Goal: Transaction & Acquisition: Register for event/course

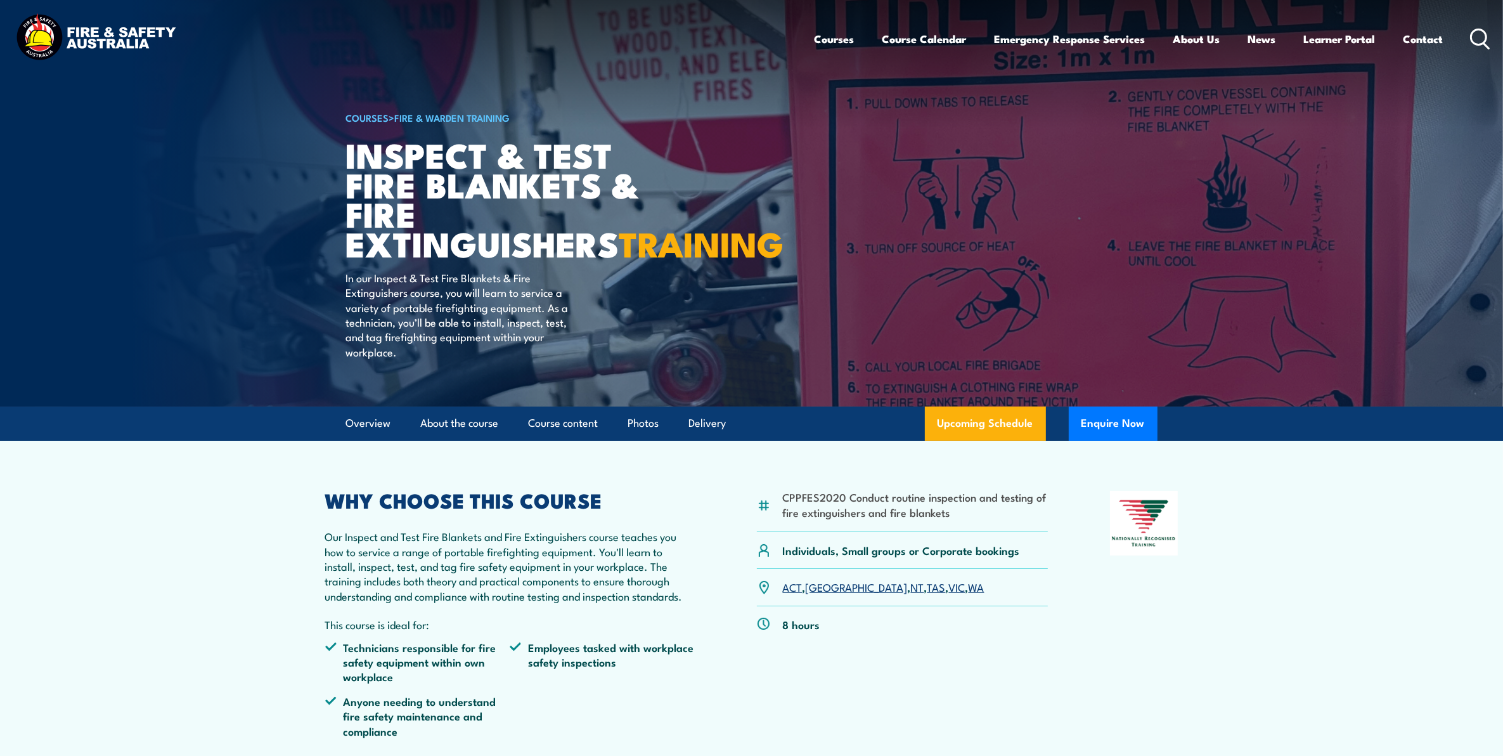
scroll to position [238, 0]
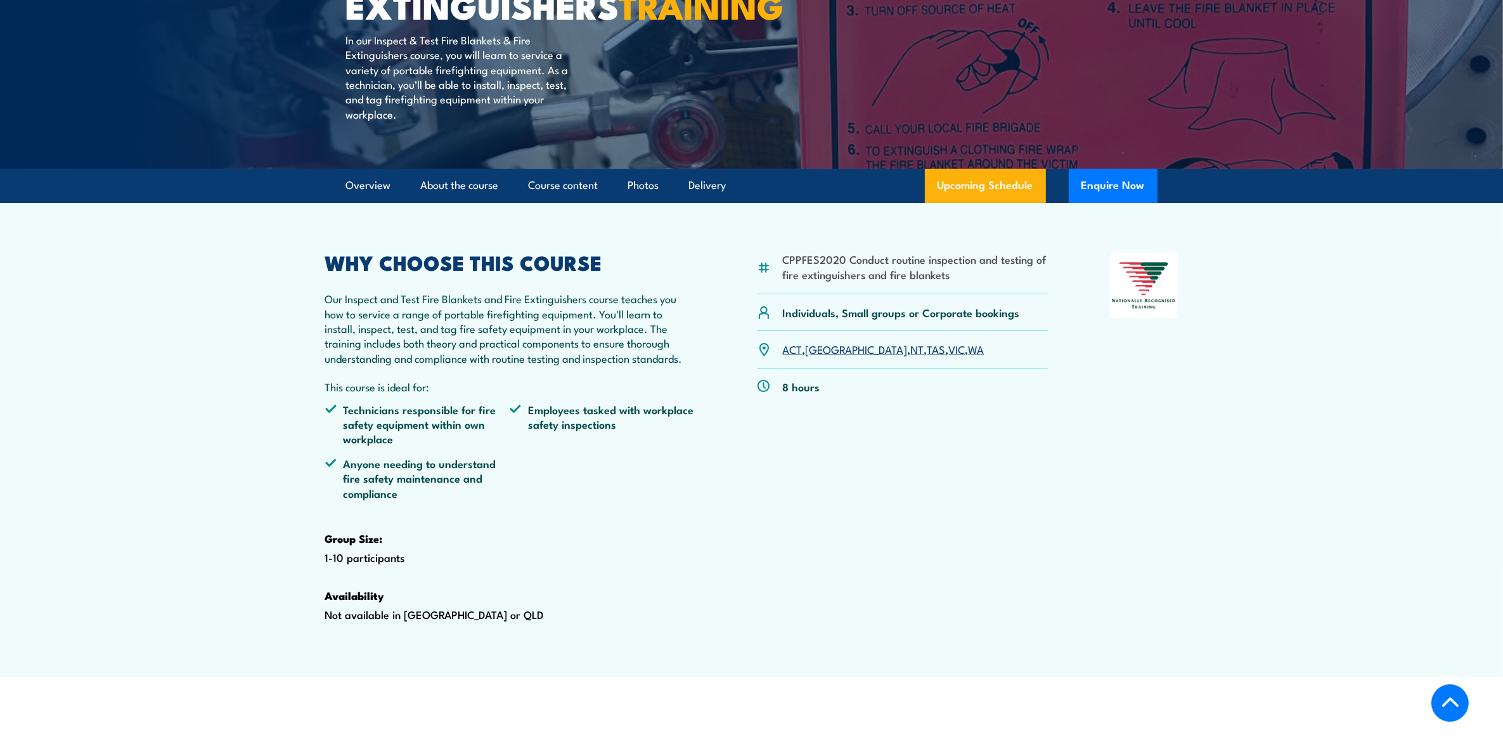
click at [822, 356] on link "[GEOGRAPHIC_DATA]" at bounding box center [857, 348] width 102 height 15
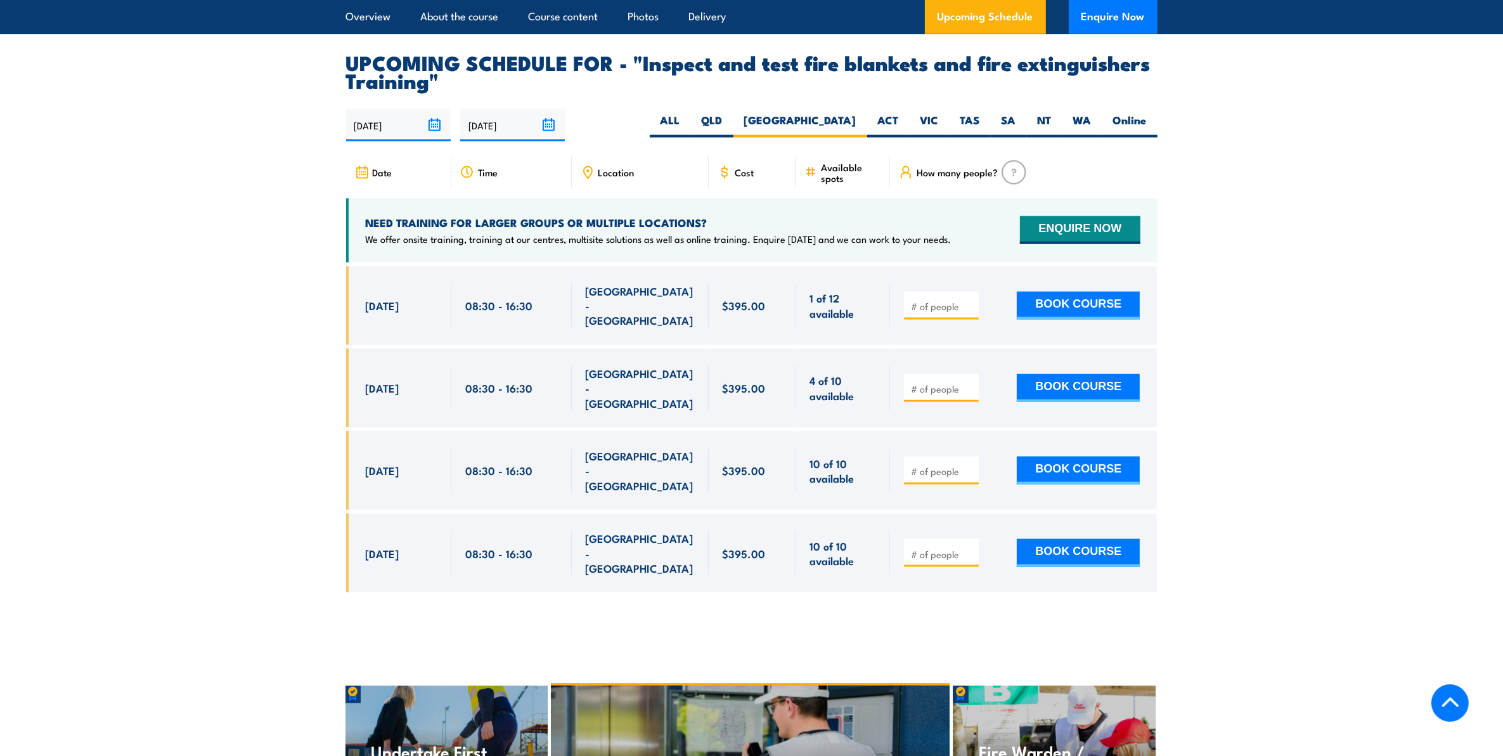
scroll to position [2197, 0]
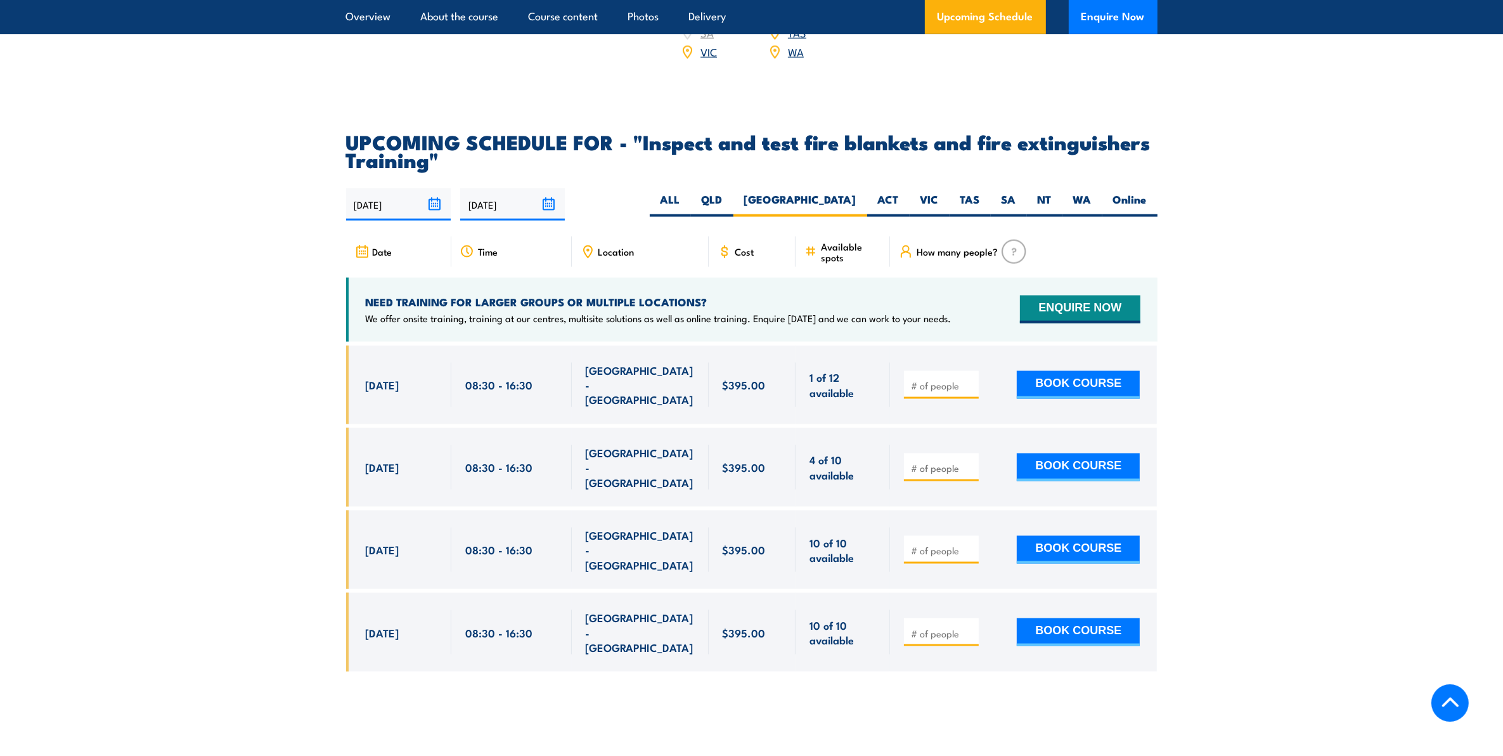
click at [619, 257] on span "Location" at bounding box center [617, 251] width 36 height 11
click at [599, 257] on span "Location" at bounding box center [617, 251] width 36 height 11
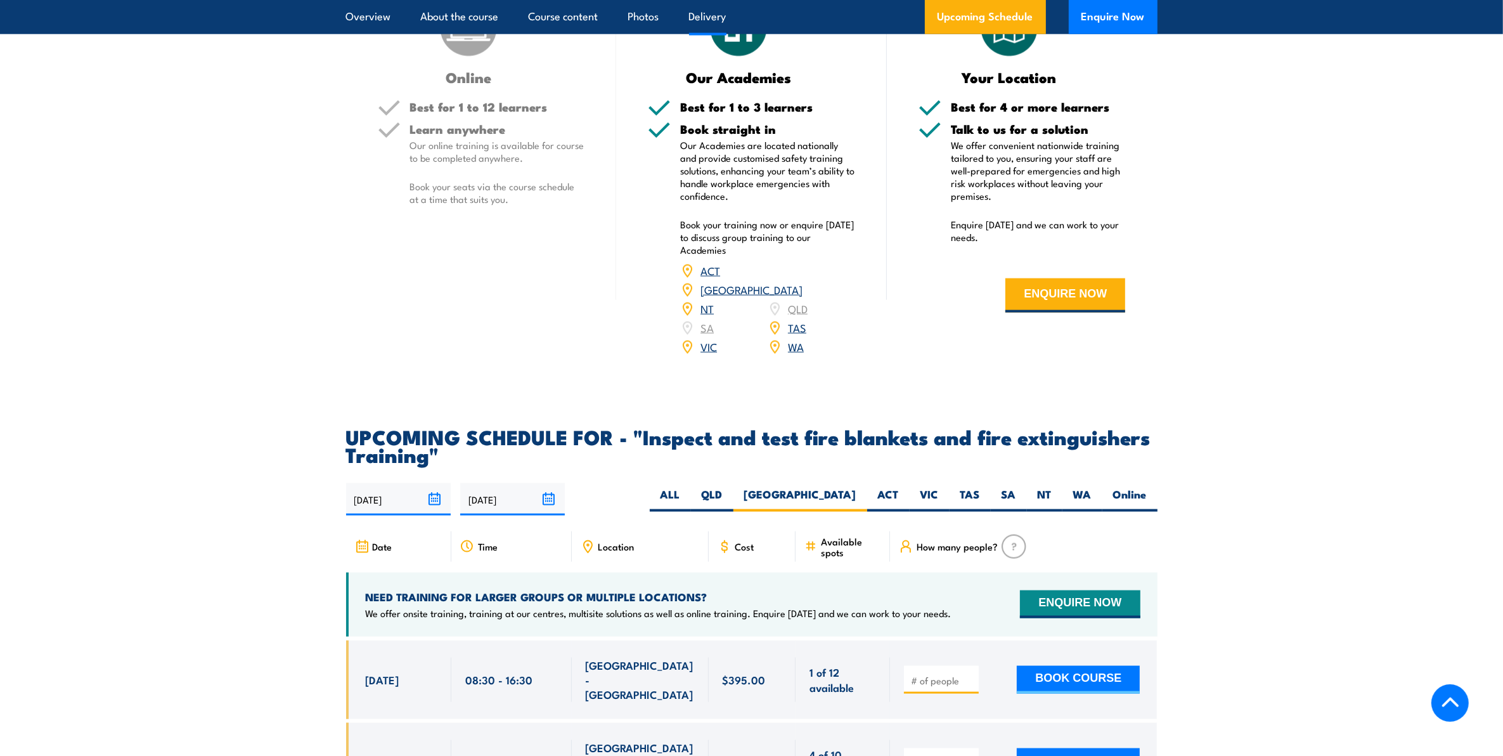
scroll to position [2140, 0]
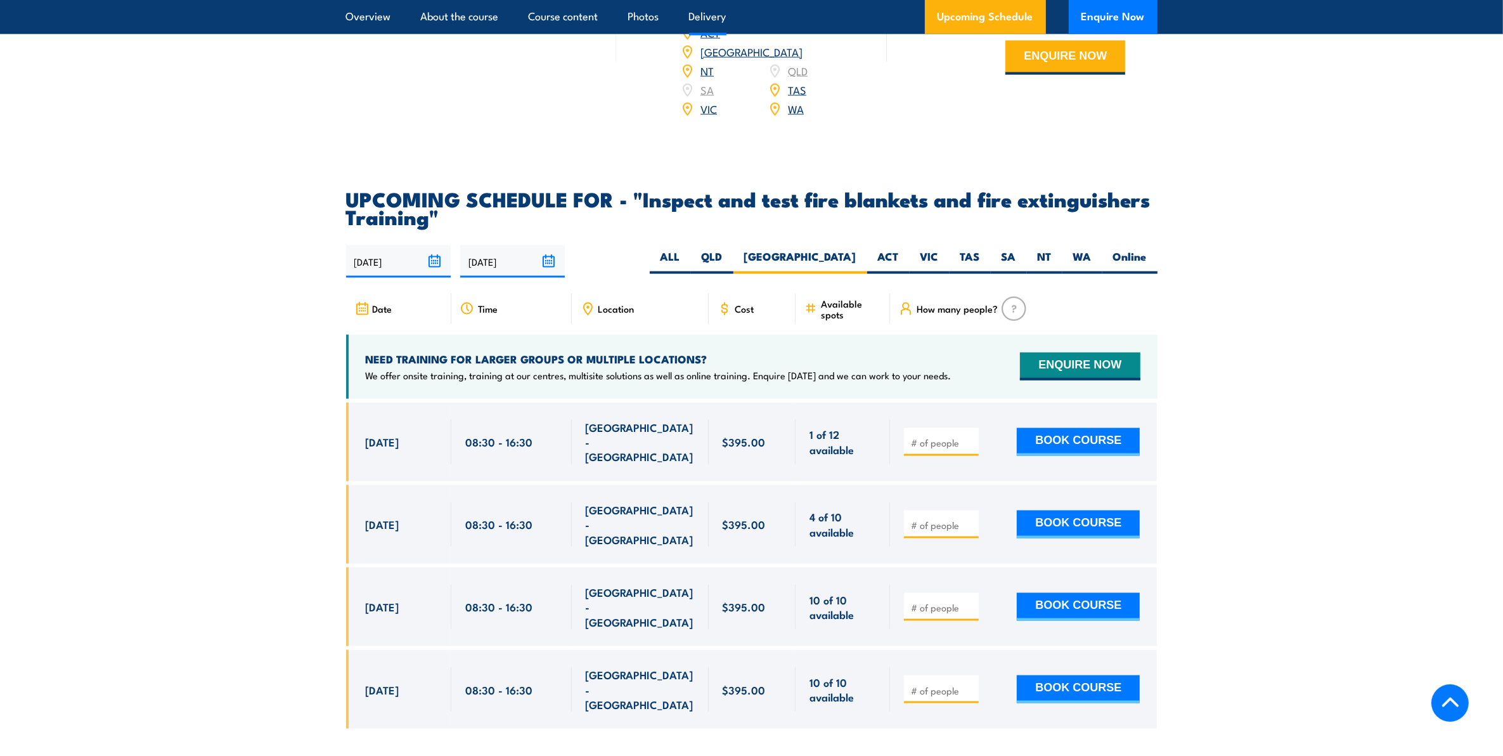
click at [606, 314] on span "Location" at bounding box center [617, 308] width 36 height 11
click at [649, 453] on span "[GEOGRAPHIC_DATA] - [GEOGRAPHIC_DATA]" at bounding box center [640, 442] width 109 height 44
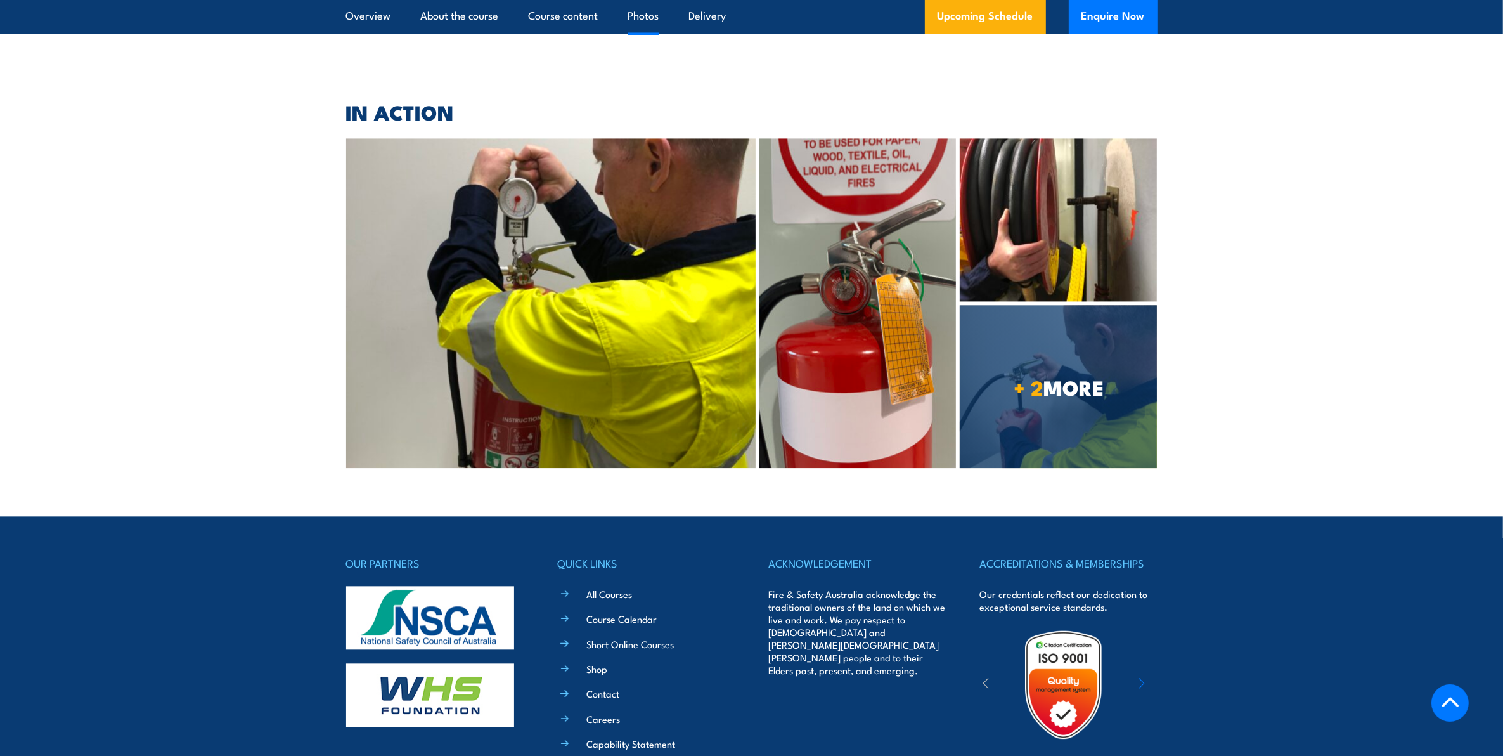
scroll to position [3460, 0]
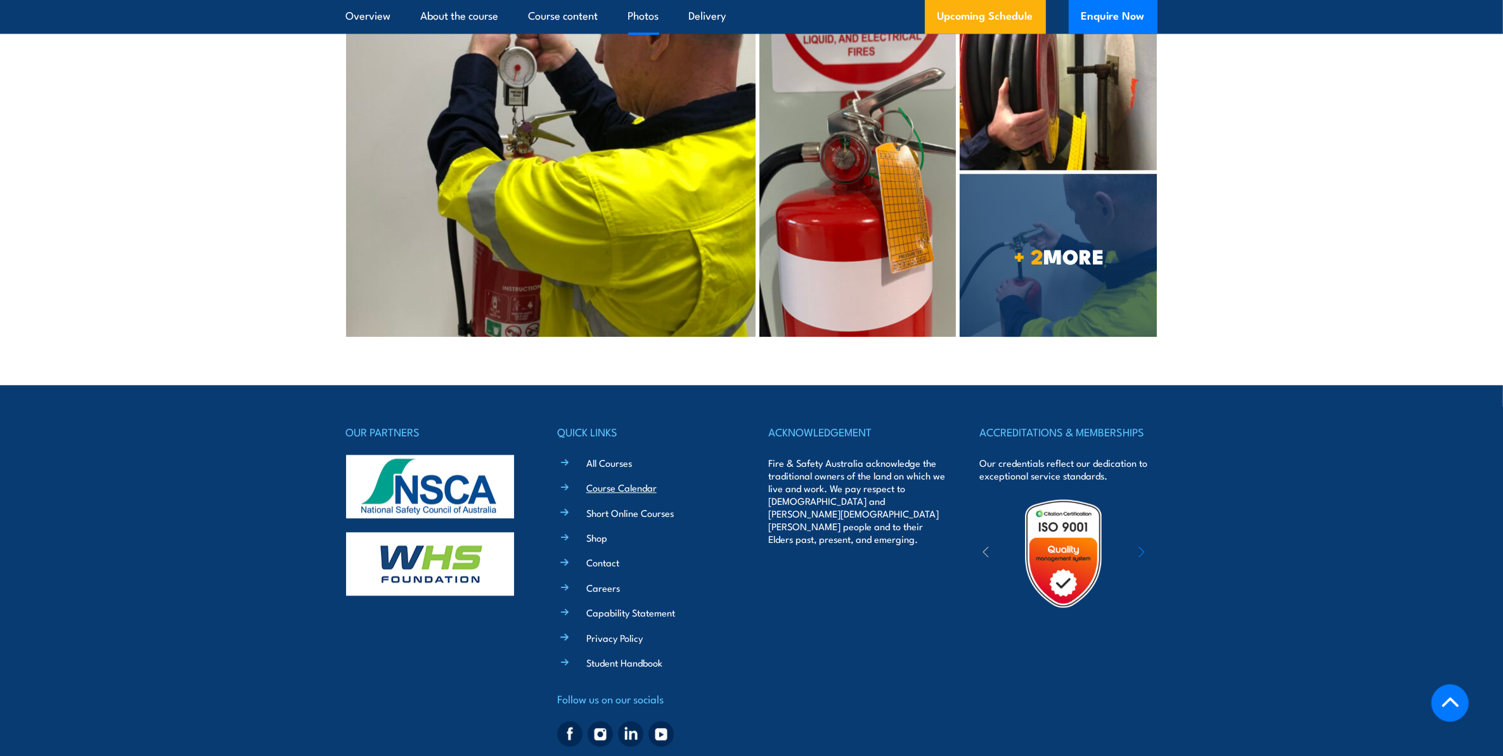
click at [623, 481] on link "Course Calendar" at bounding box center [622, 487] width 70 height 13
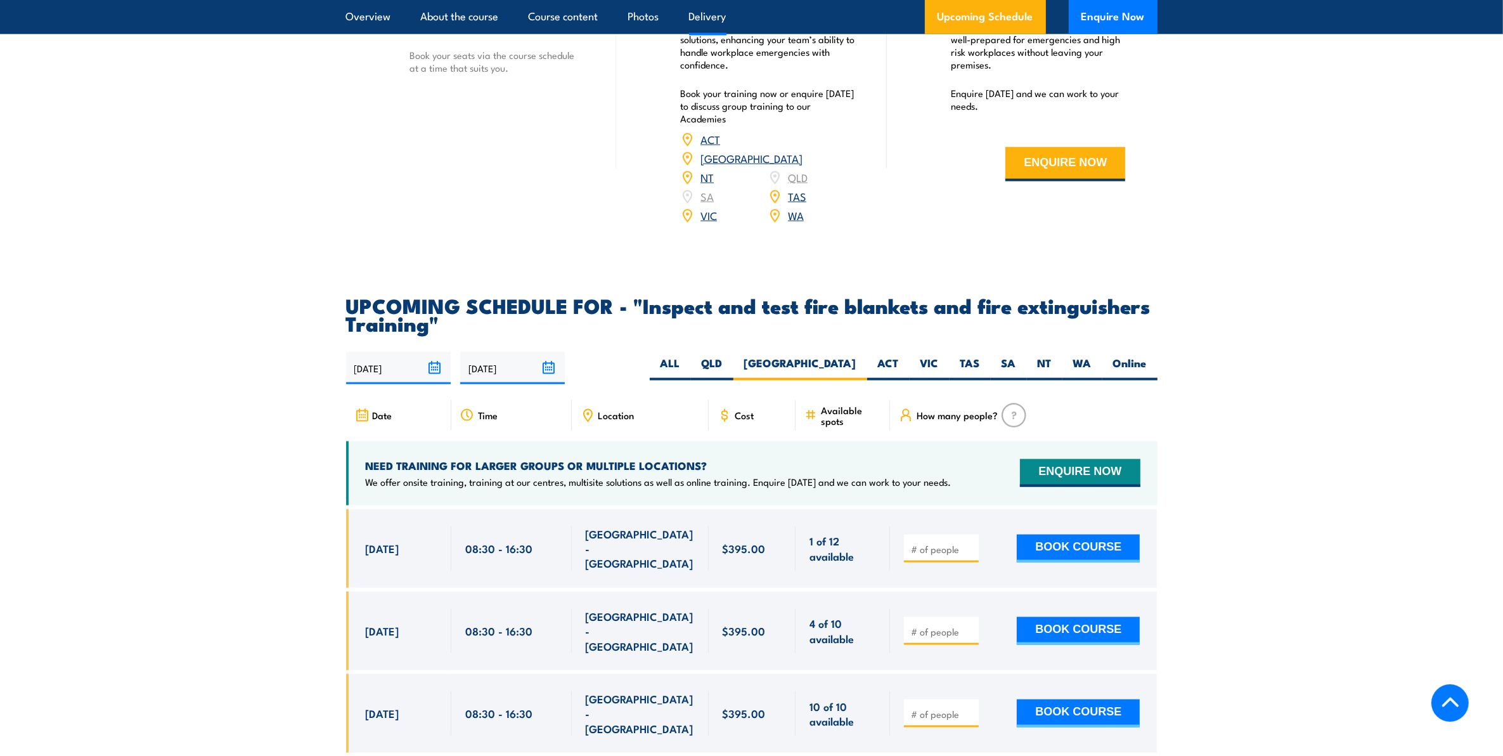
scroll to position [1717, 0]
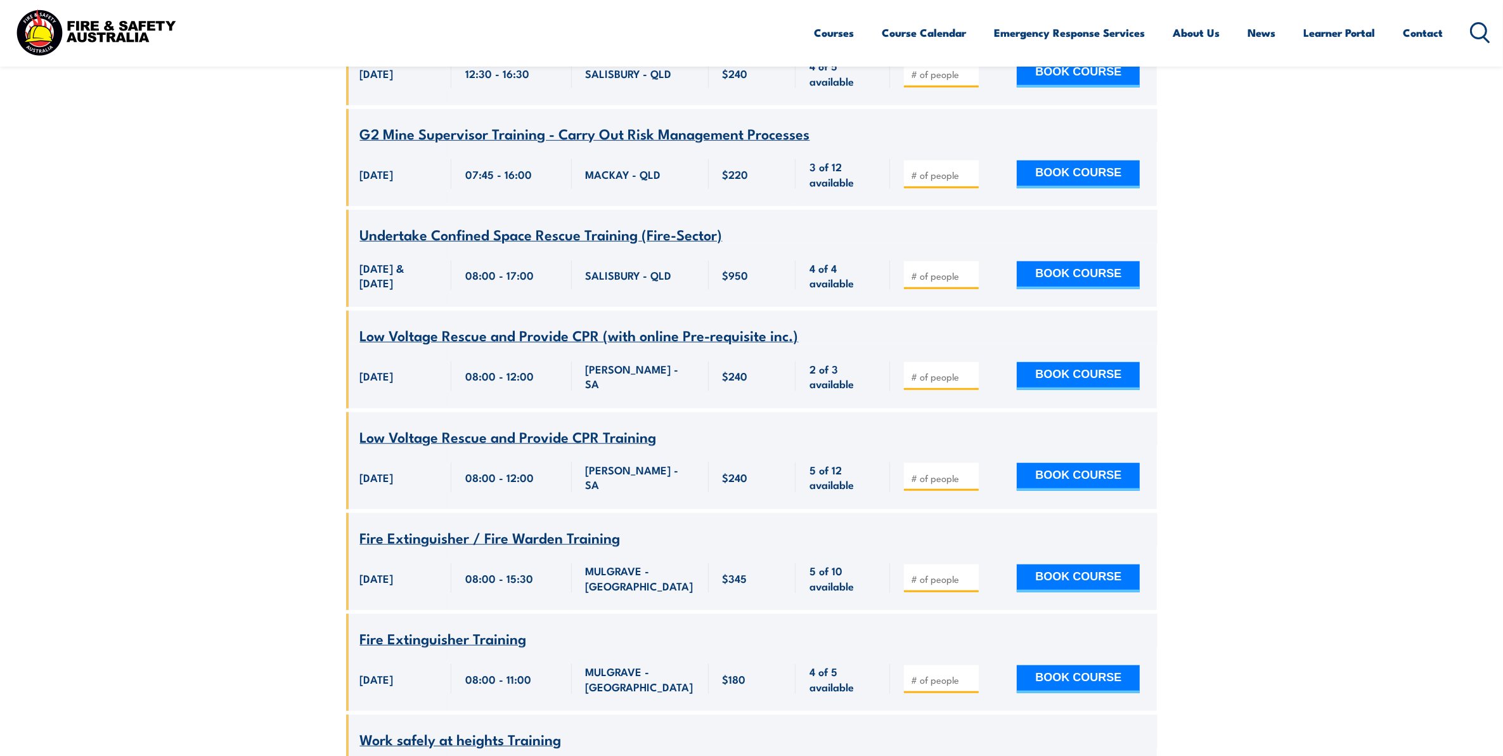
scroll to position [1427, 0]
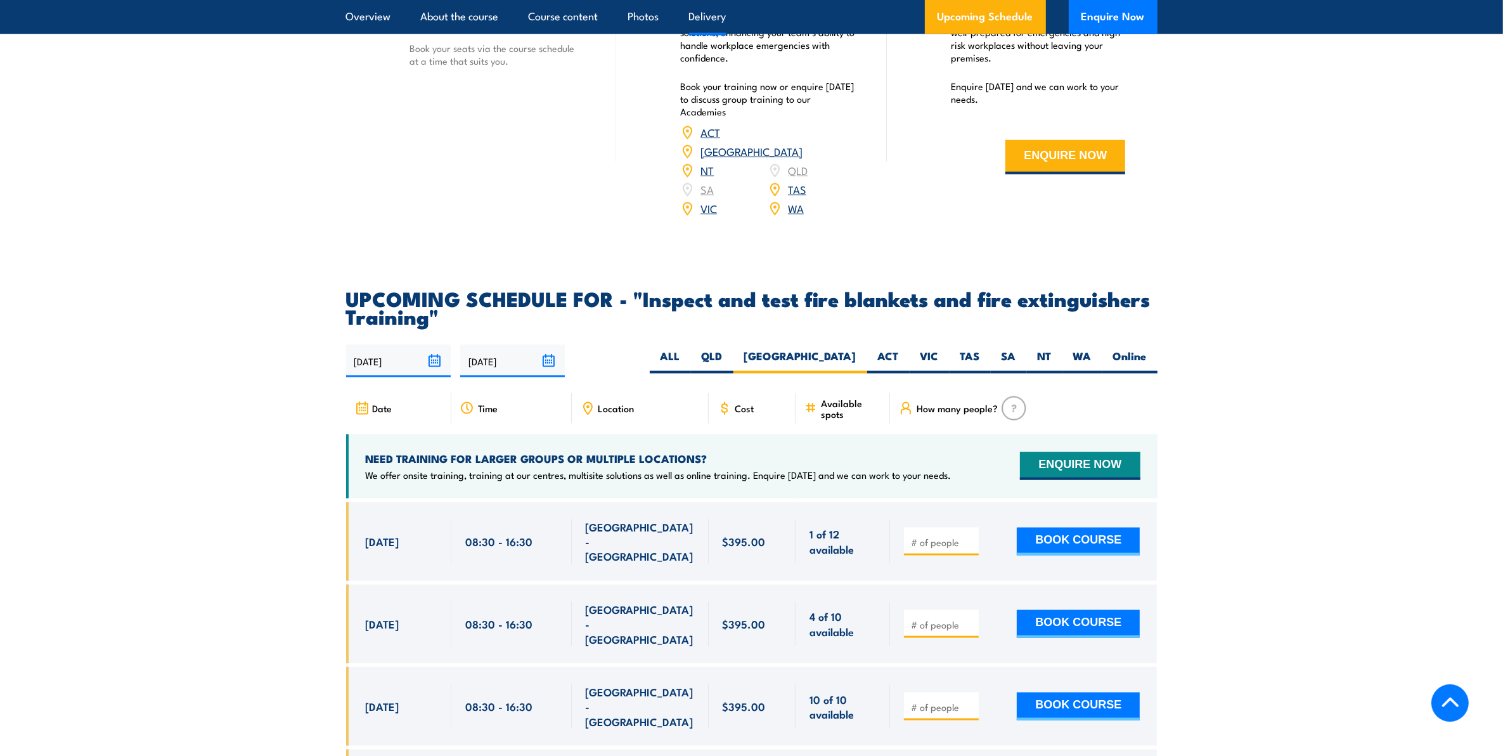
scroll to position [2199, 0]
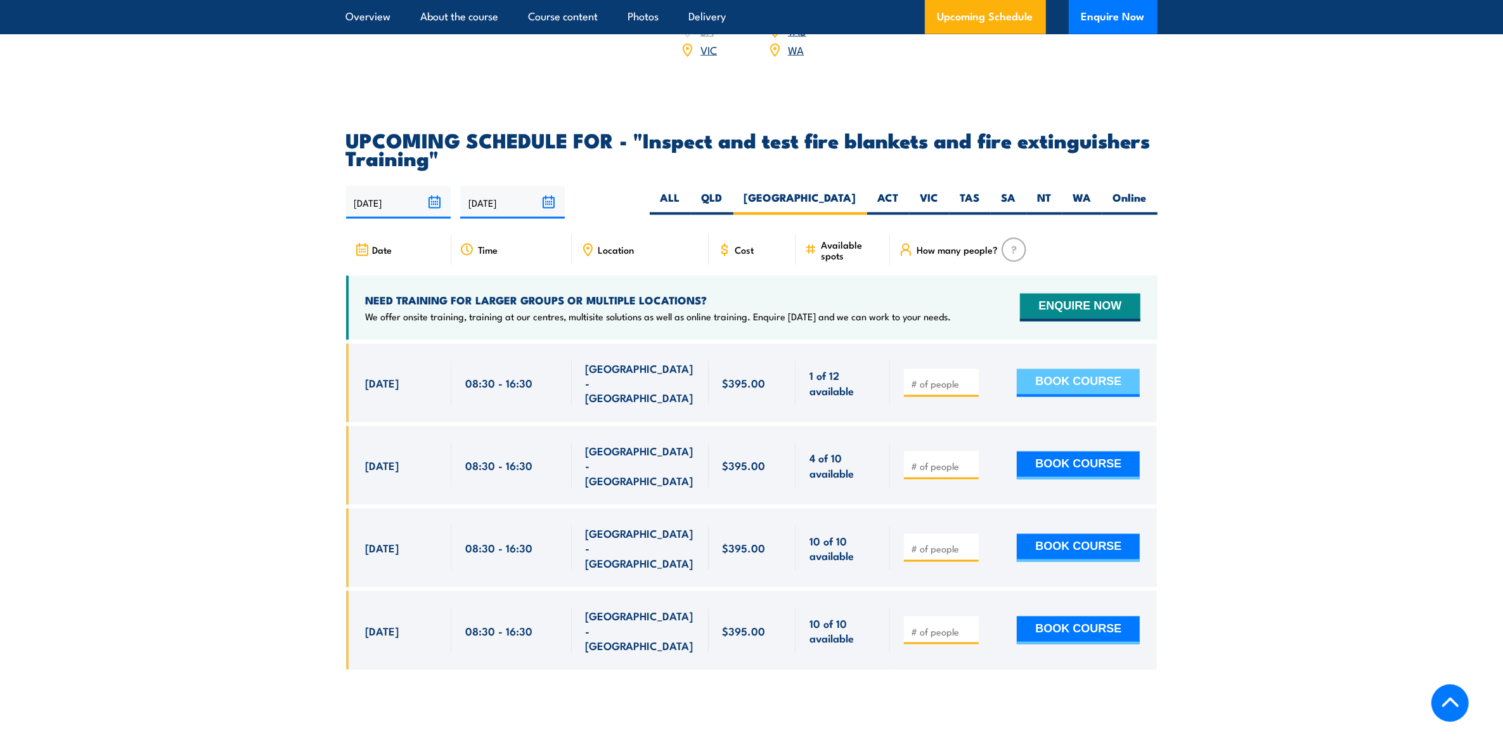
click at [1066, 394] on button "BOOK COURSE" at bounding box center [1078, 383] width 123 height 28
click at [943, 390] on input "number" at bounding box center [942, 383] width 63 height 13
type input "1"
click at [1037, 397] on button "BOOK COURSE" at bounding box center [1078, 383] width 123 height 28
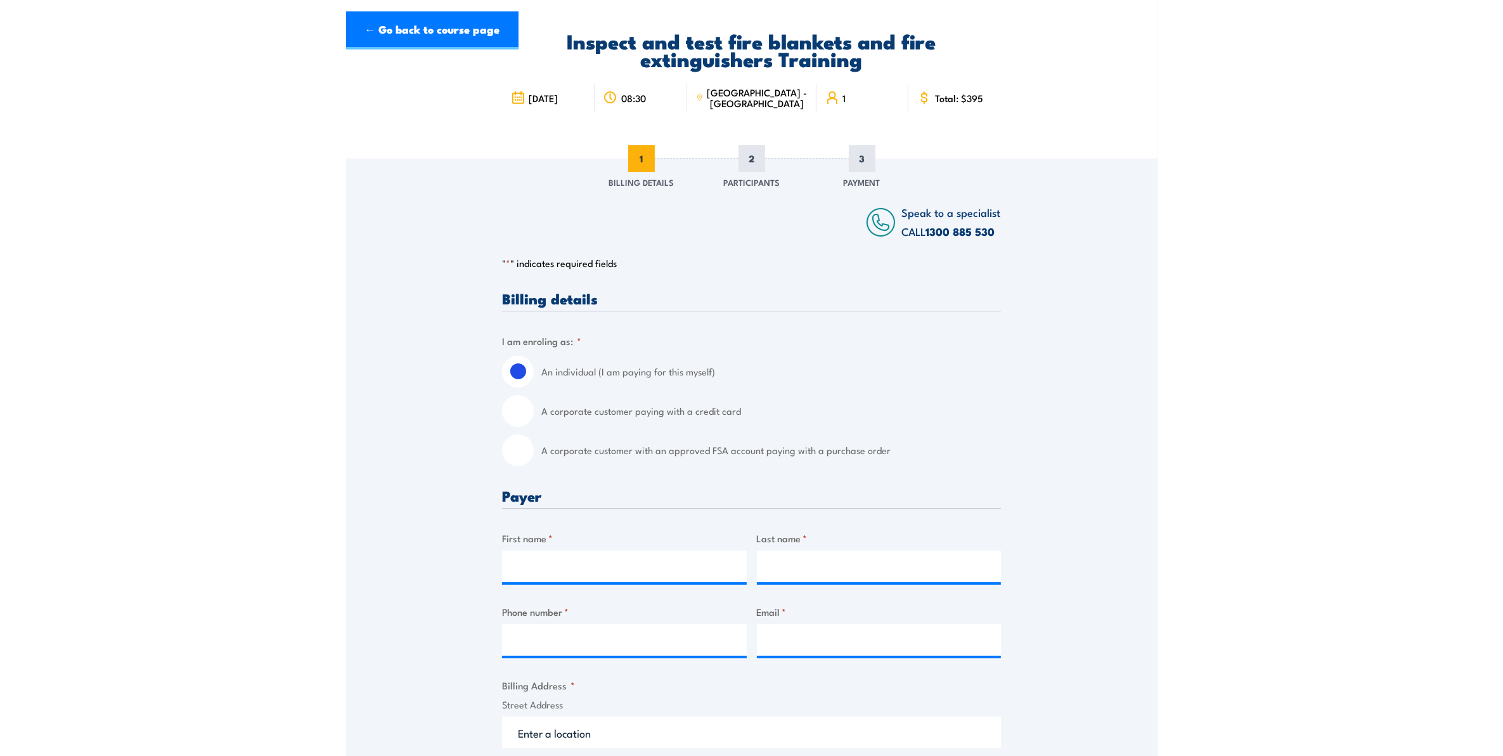
scroll to position [238, 0]
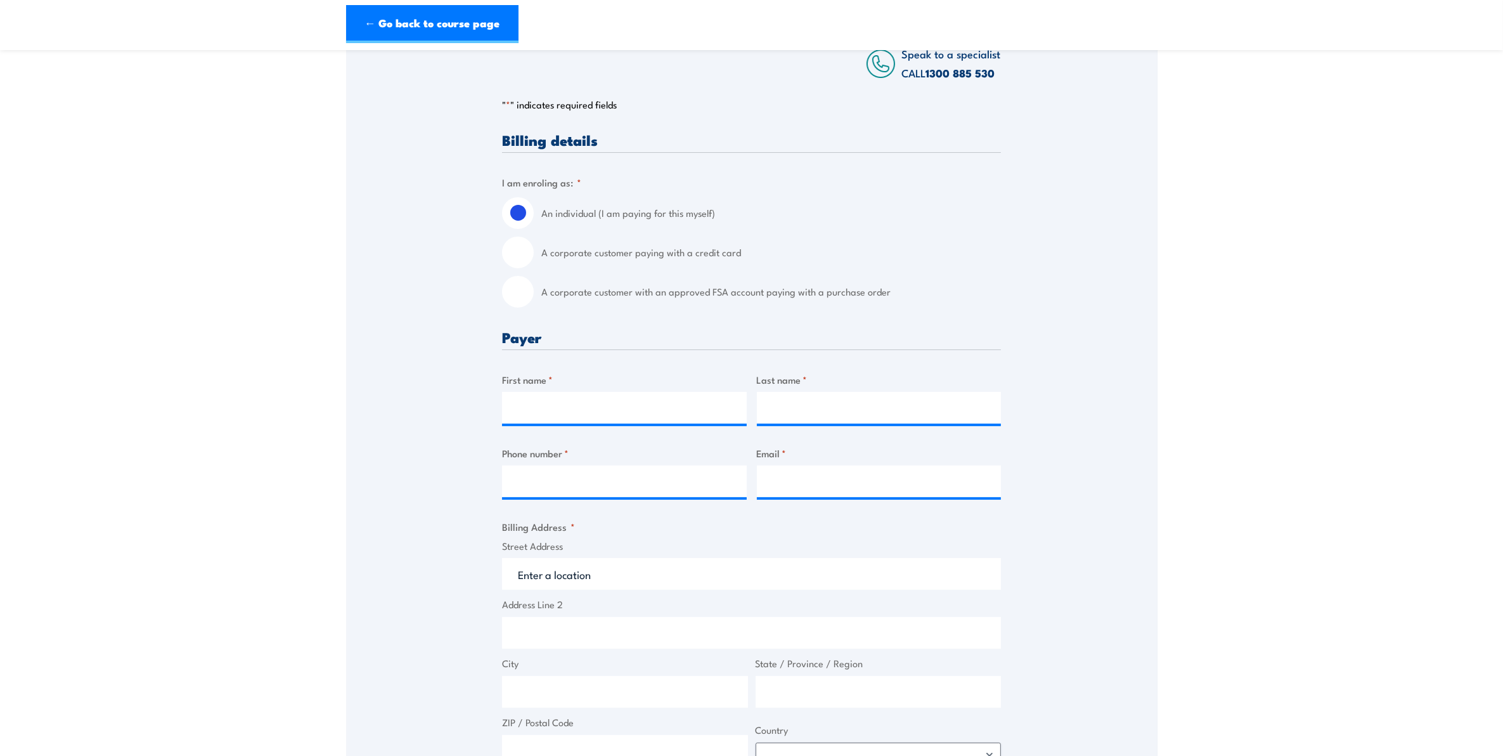
click at [526, 254] on input "A corporate customer paying with a credit card" at bounding box center [518, 253] width 32 height 32
radio input "true"
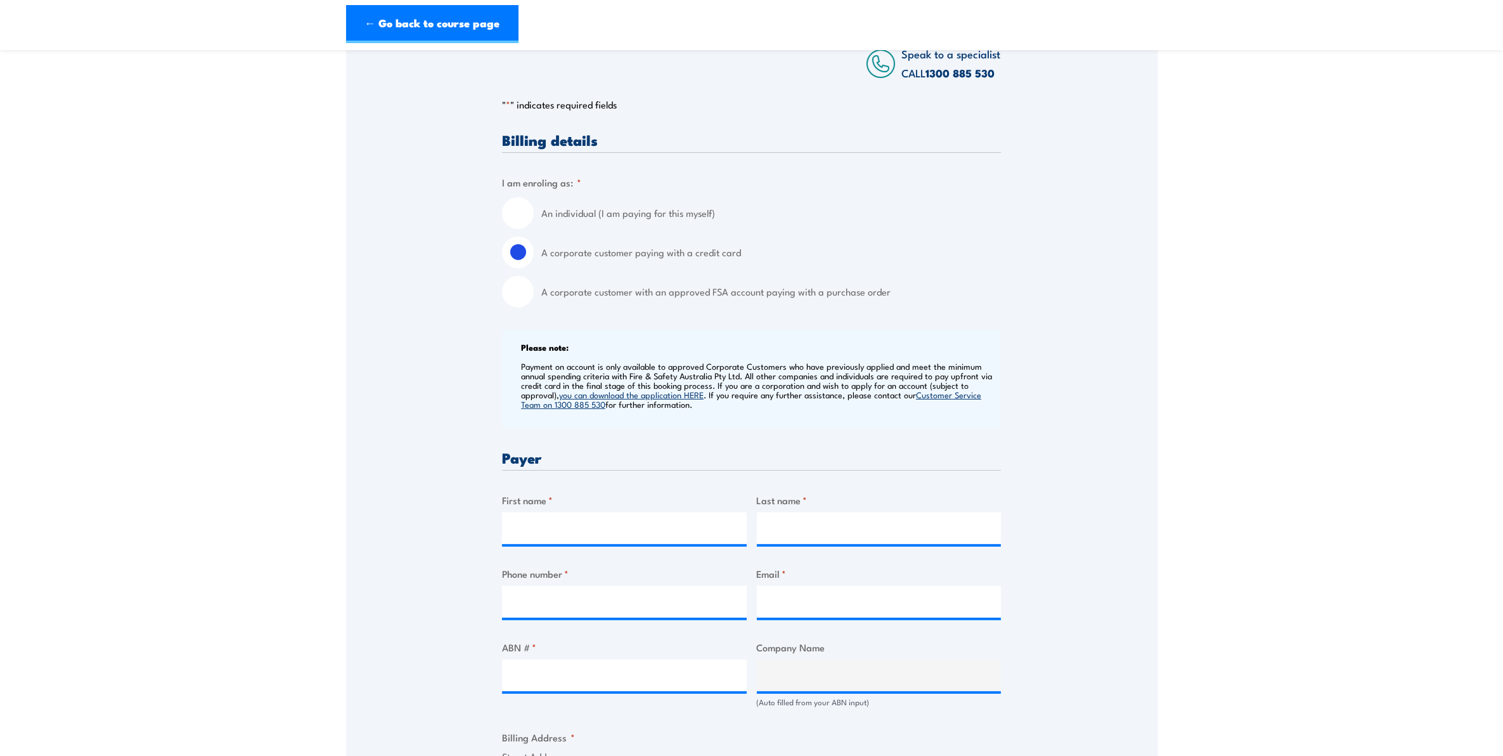
scroll to position [396, 0]
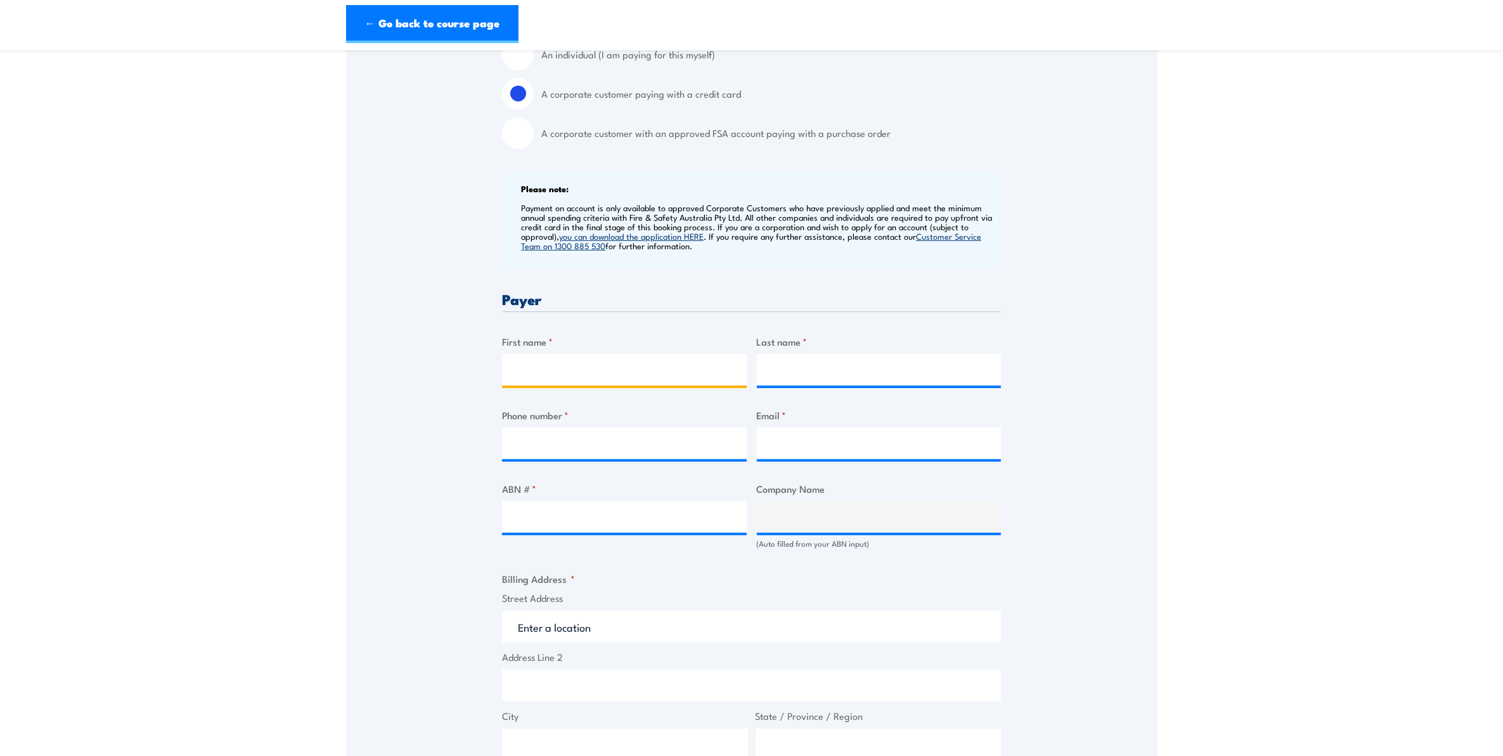
click at [559, 363] on input "First name *" at bounding box center [624, 370] width 245 height 32
type input "Fiona"
type input "Craig"
type input "0497878936"
type input "training@symal.com.au"
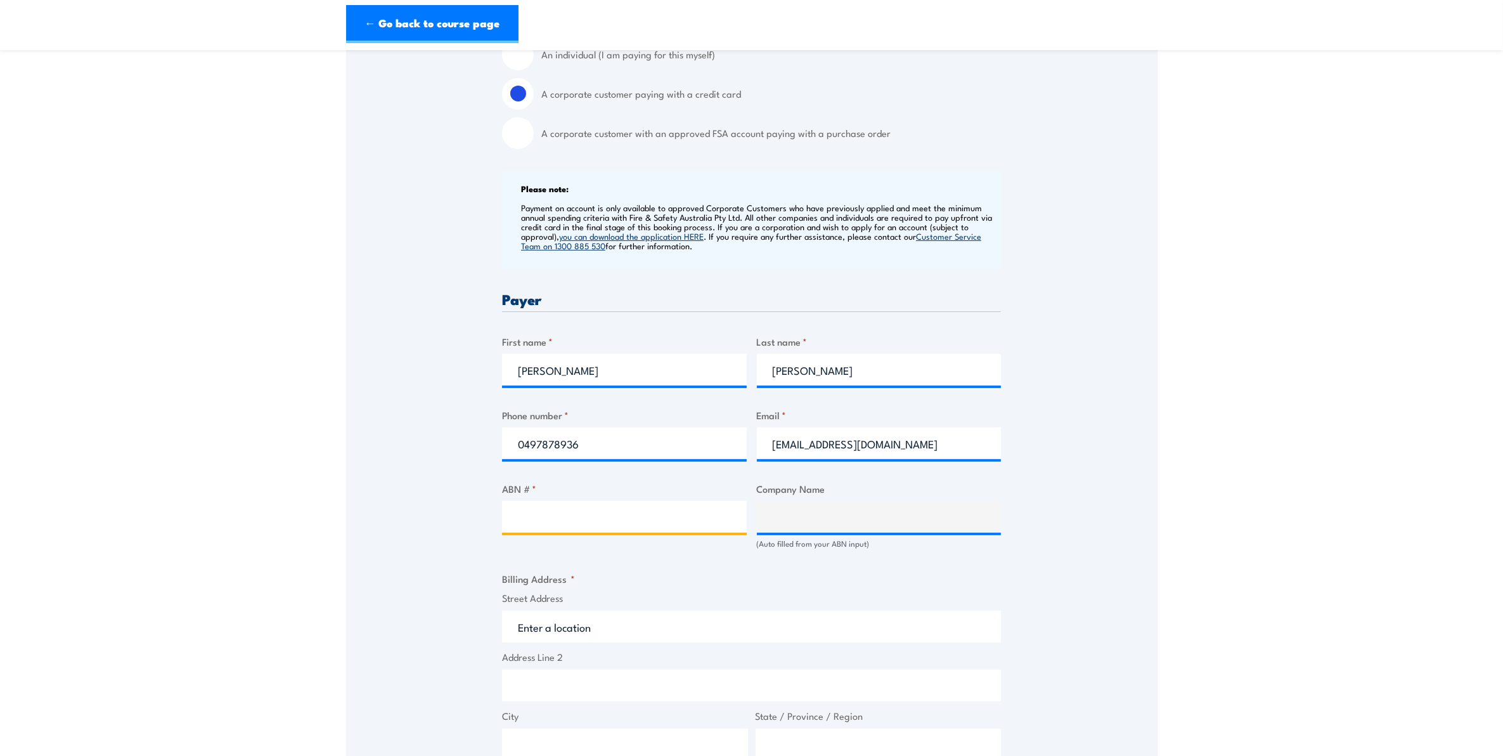
click at [575, 522] on input "ABN # *" at bounding box center [624, 517] width 245 height 32
click at [553, 522] on input "ABN # *" at bounding box center [624, 517] width 245 height 32
type input "W"
click at [623, 528] on input "ABN # *" at bounding box center [624, 517] width 245 height 32
paste input "26 672 607 779"
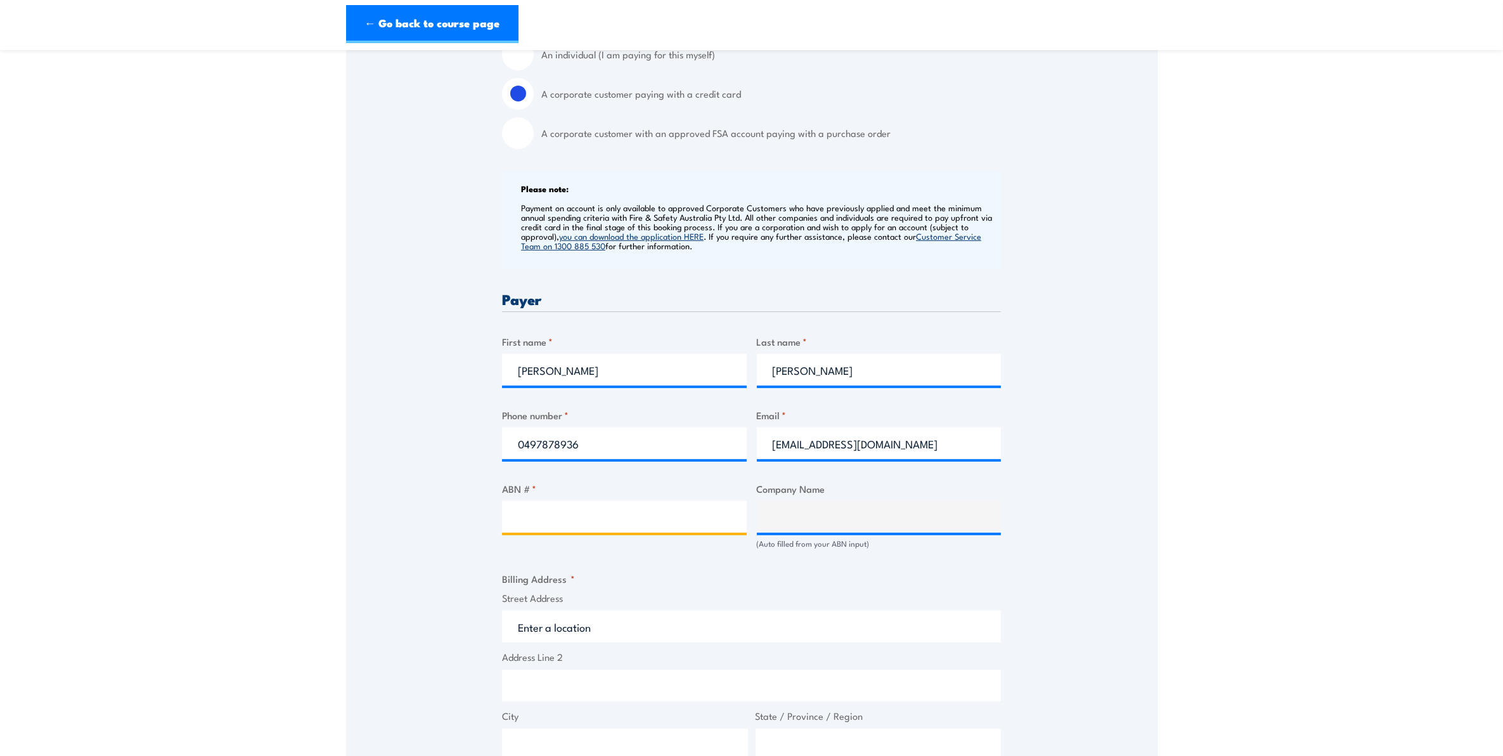
type input "26 672 607 779"
type input "WAMARRA (QLD) PTY LTD"
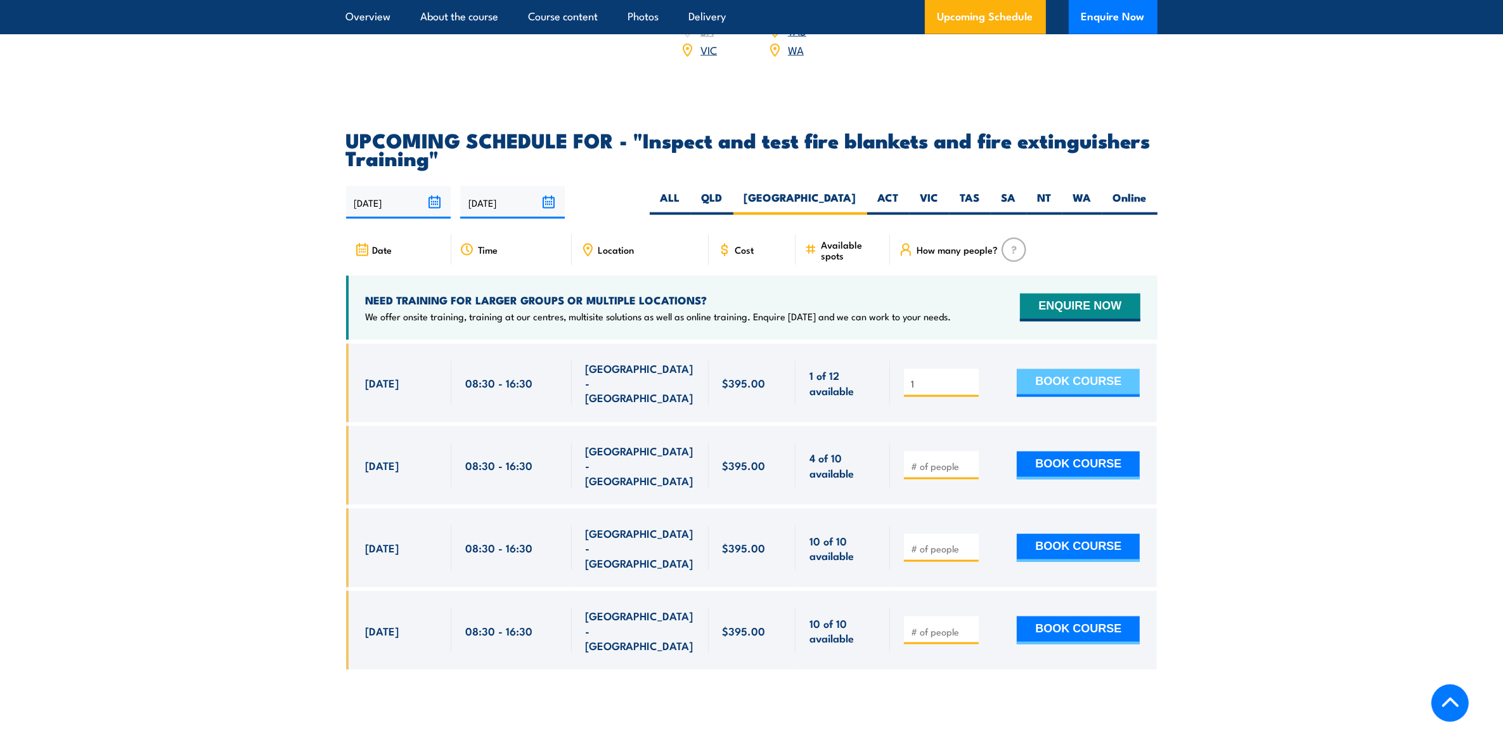
click at [1076, 394] on button "BOOK COURSE" at bounding box center [1078, 383] width 123 height 28
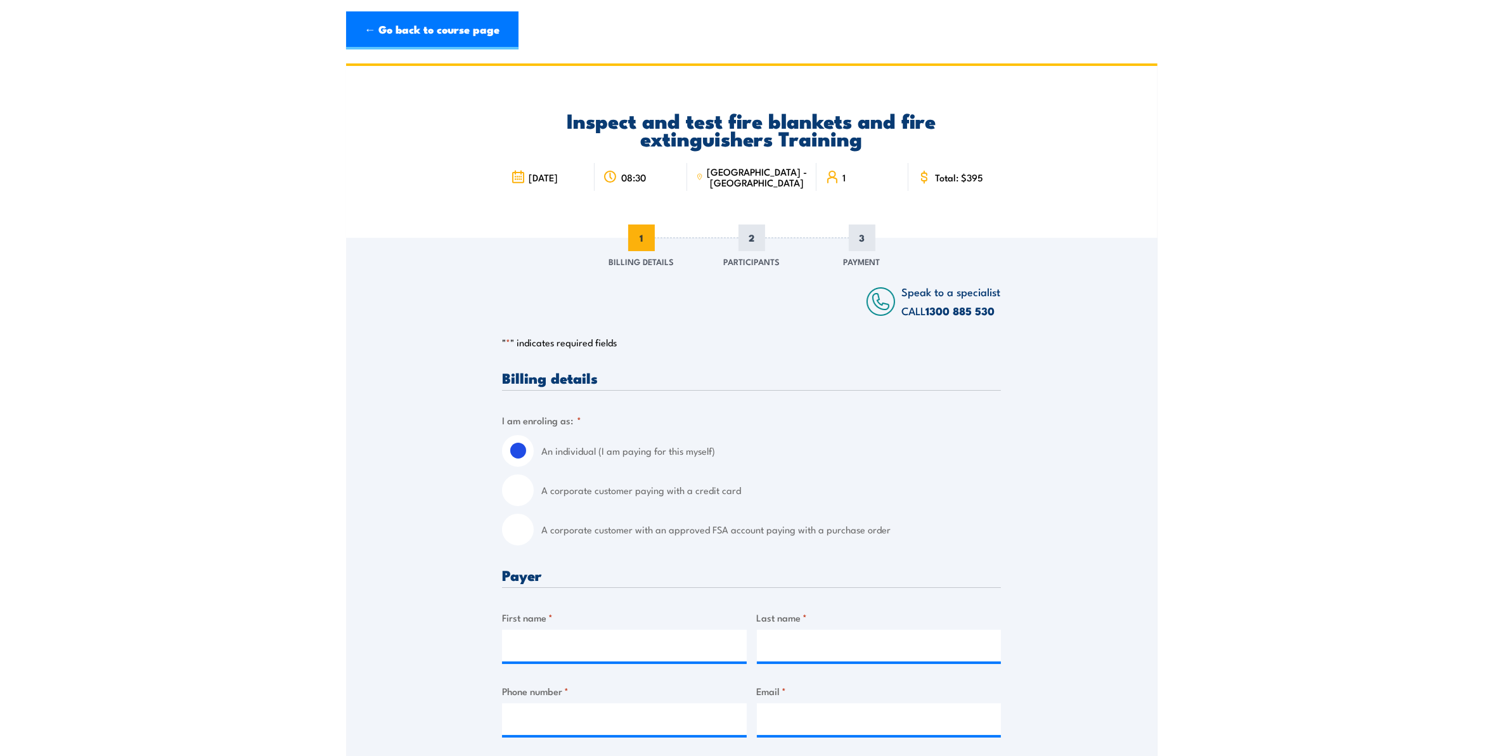
scroll to position [159, 0]
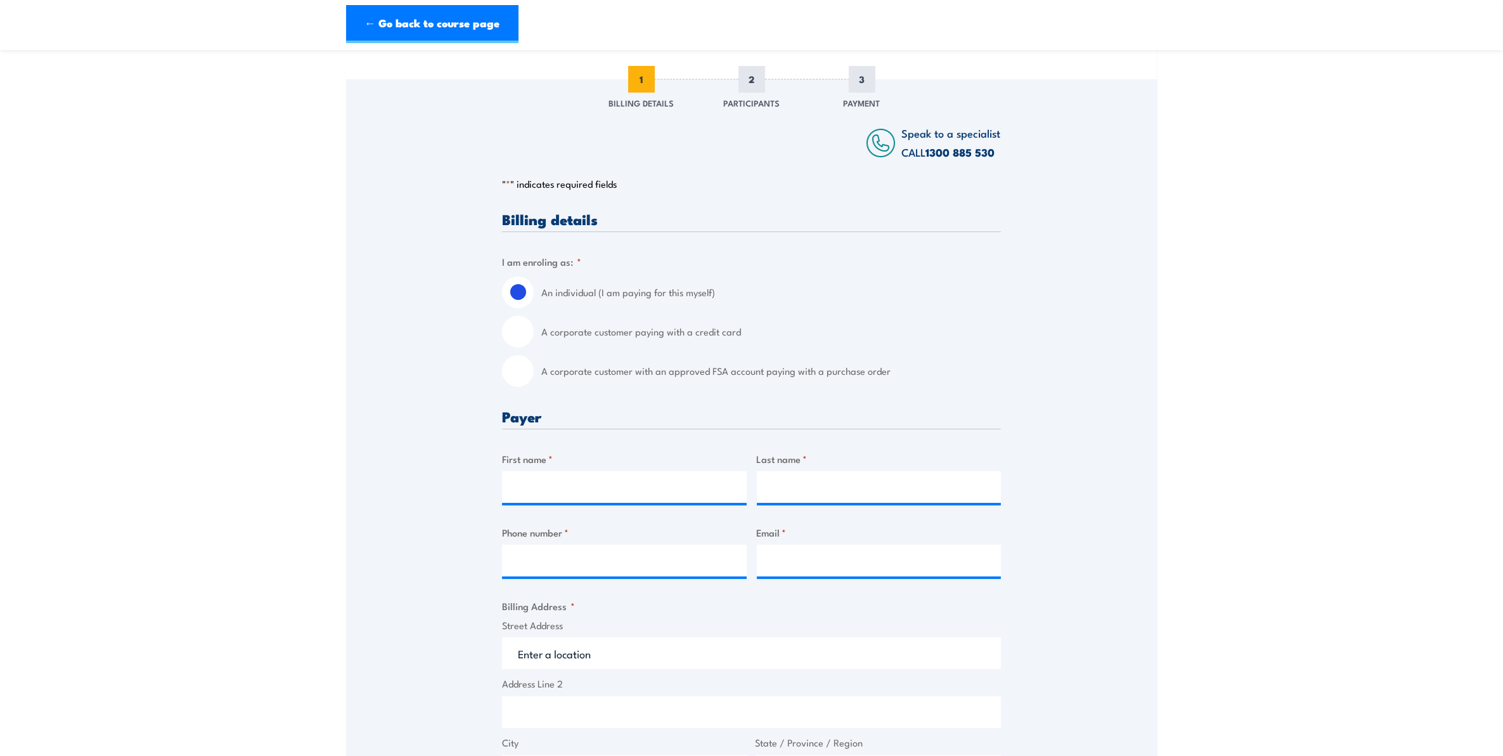
click at [526, 332] on input "A corporate customer paying with a credit card" at bounding box center [518, 332] width 32 height 32
radio input "true"
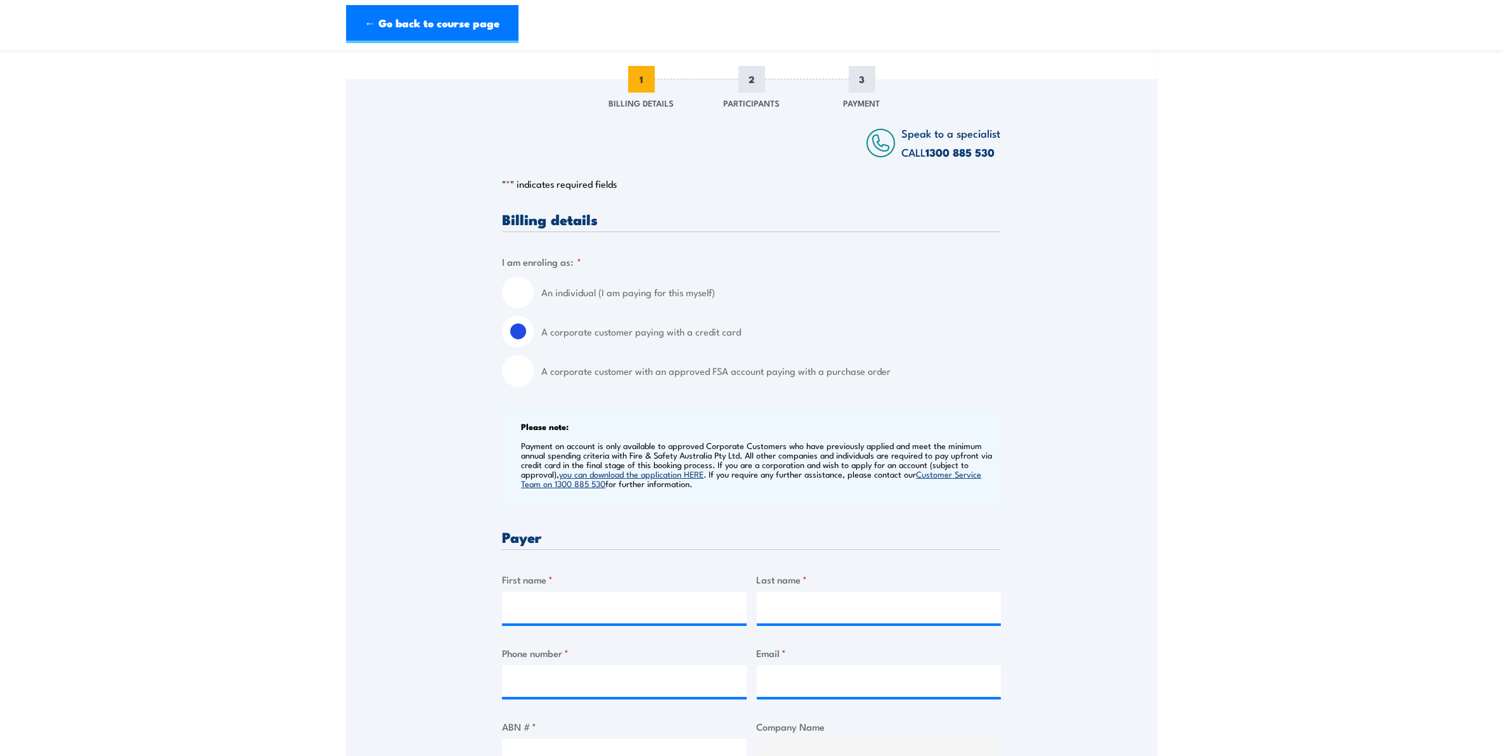
scroll to position [396, 0]
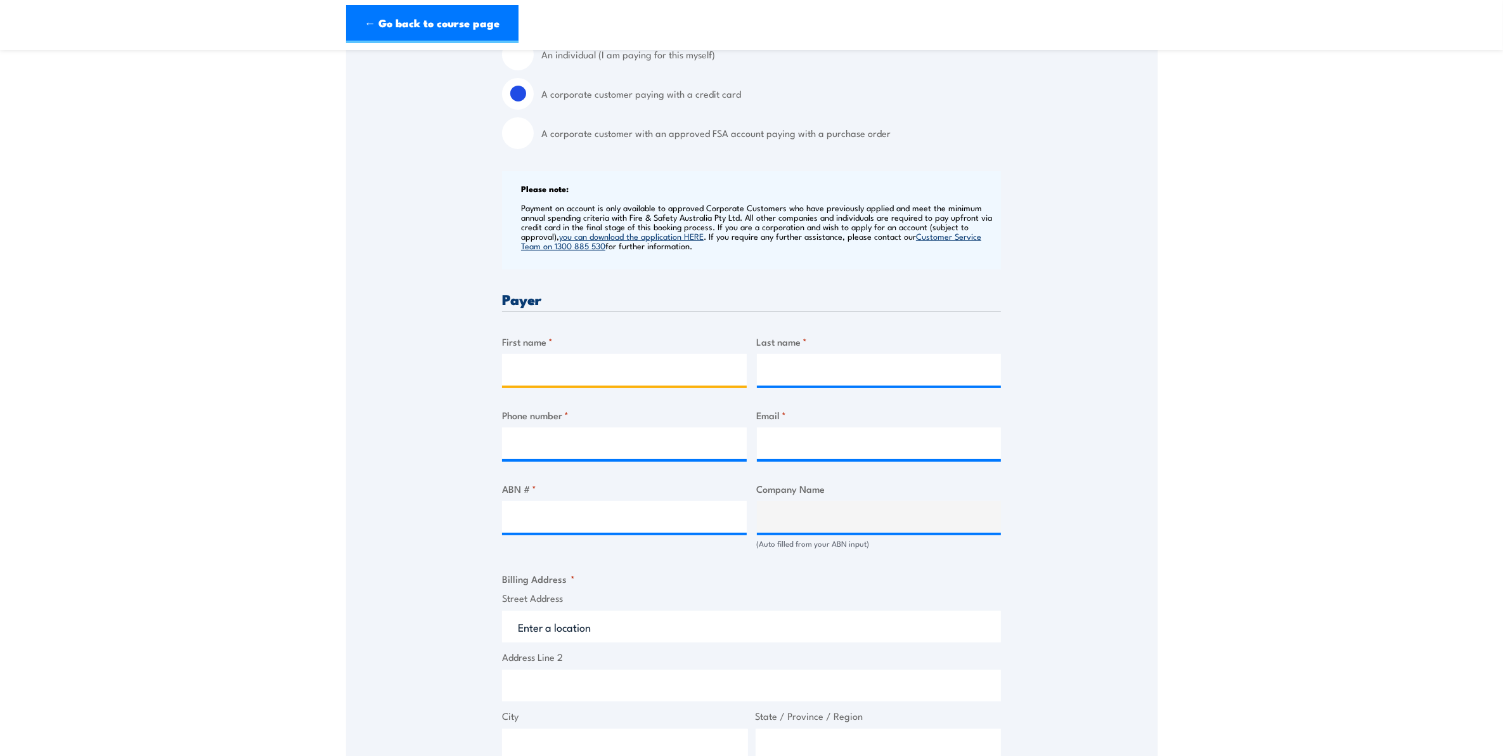
click at [564, 372] on input "First name *" at bounding box center [624, 370] width 245 height 32
type input "Fiona"
type input "Craig"
type input "497878"
type input "fiona.craig@symal.com.au"
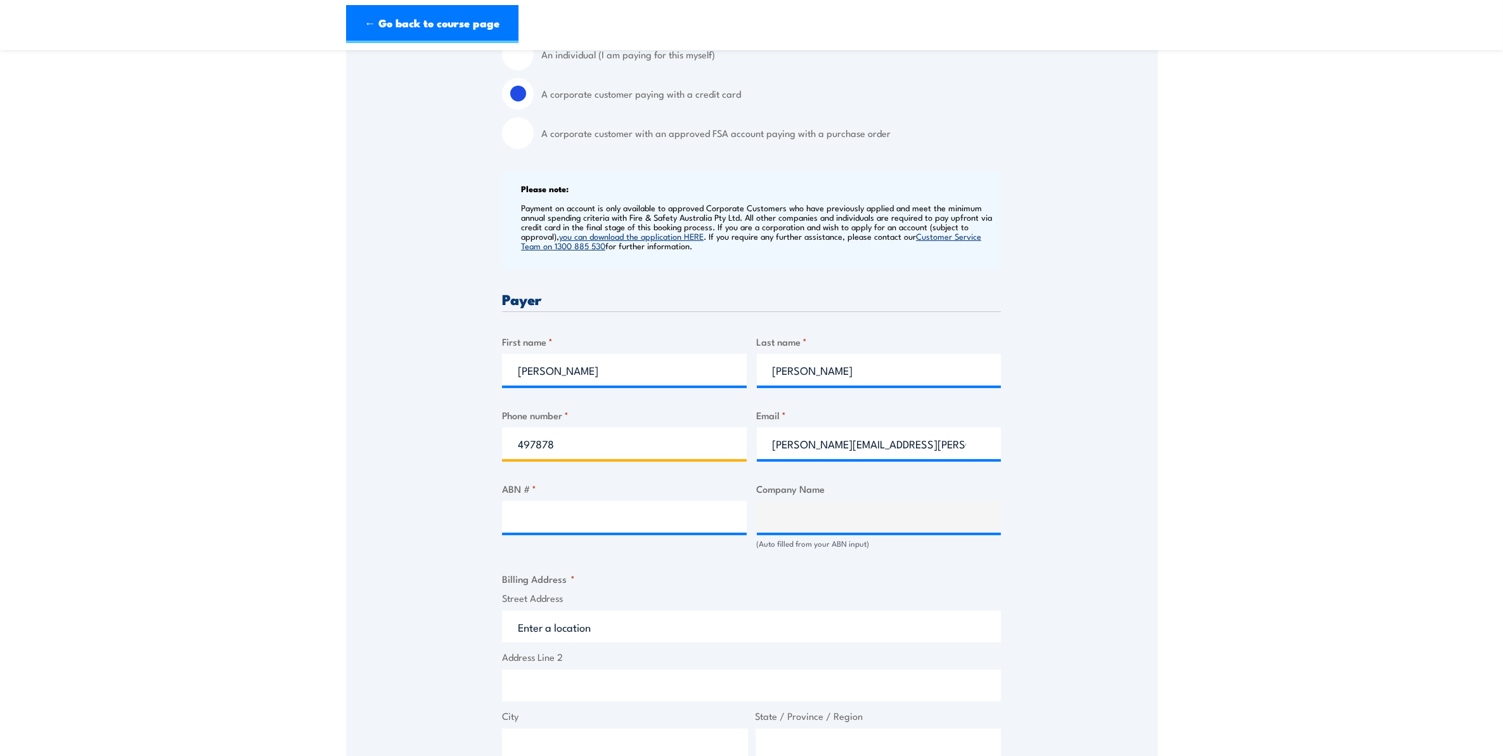
click at [615, 444] on input "497878" at bounding box center [624, 443] width 245 height 32
click at [613, 444] on input "497878" at bounding box center [624, 443] width 245 height 32
type input "0497878936"
click at [645, 518] on input "ABN # *" at bounding box center [624, 517] width 245 height 32
click at [550, 522] on input "ABN # *" at bounding box center [624, 517] width 245 height 32
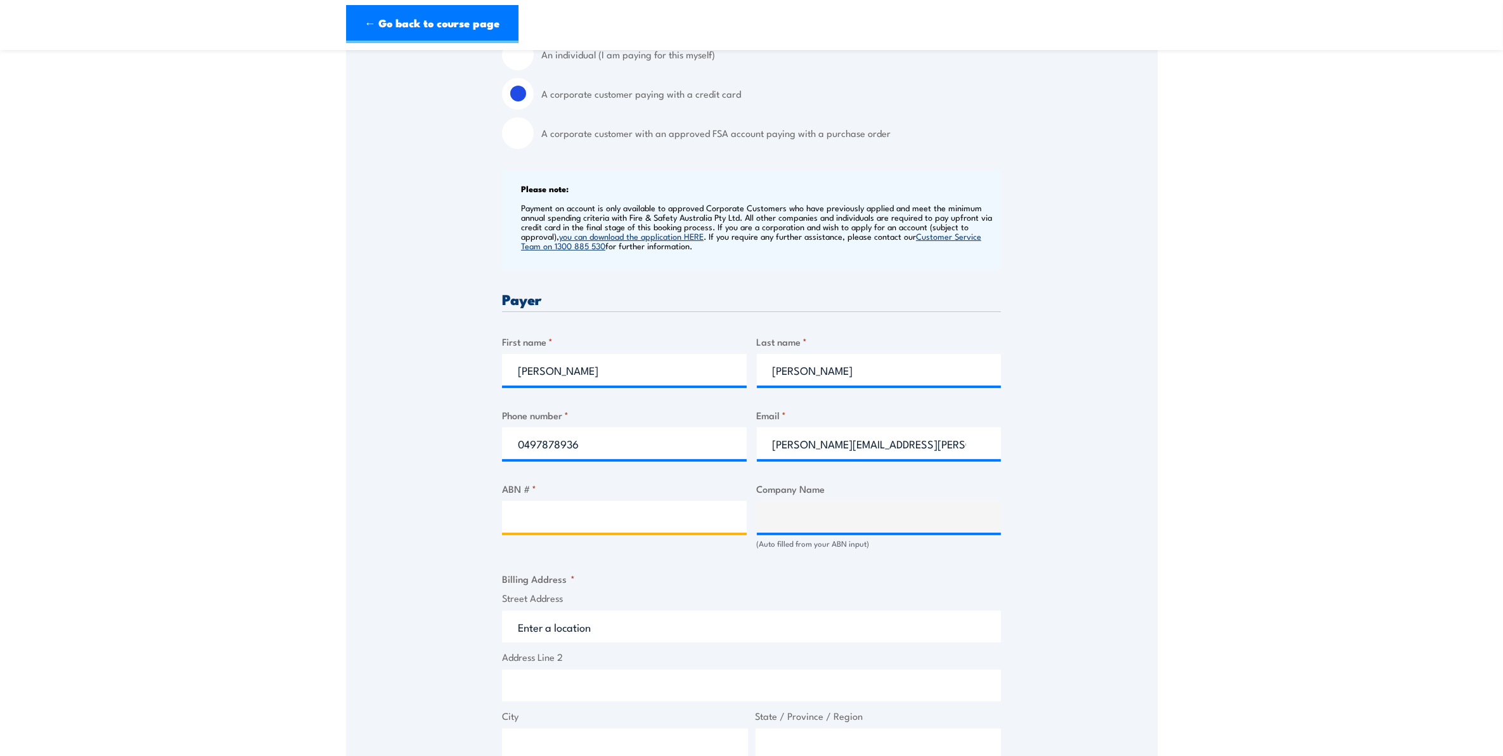
paste input "12 637 087 980"
type input "12 637 087 980"
type input "WAMARRA PTY LTD"
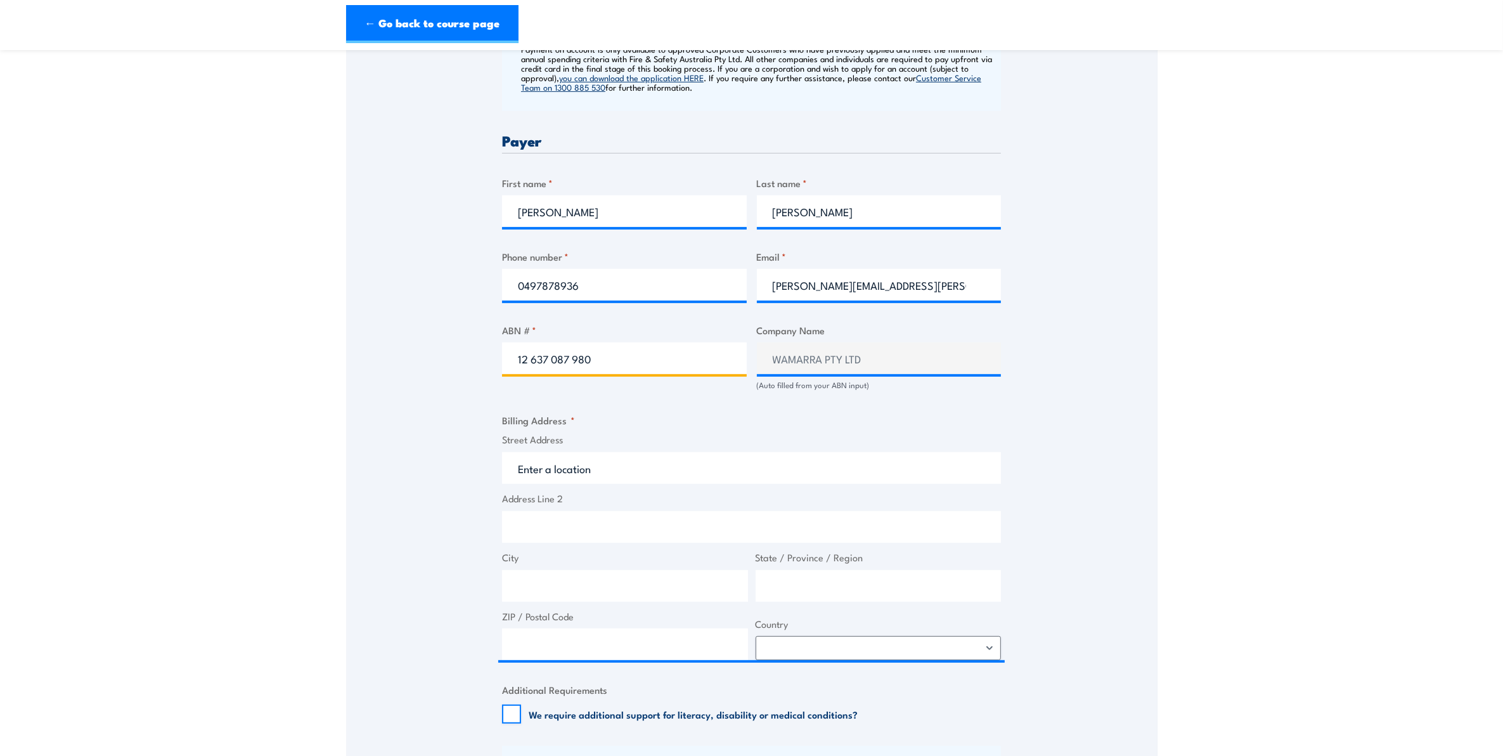
type input "12 637 087 980"
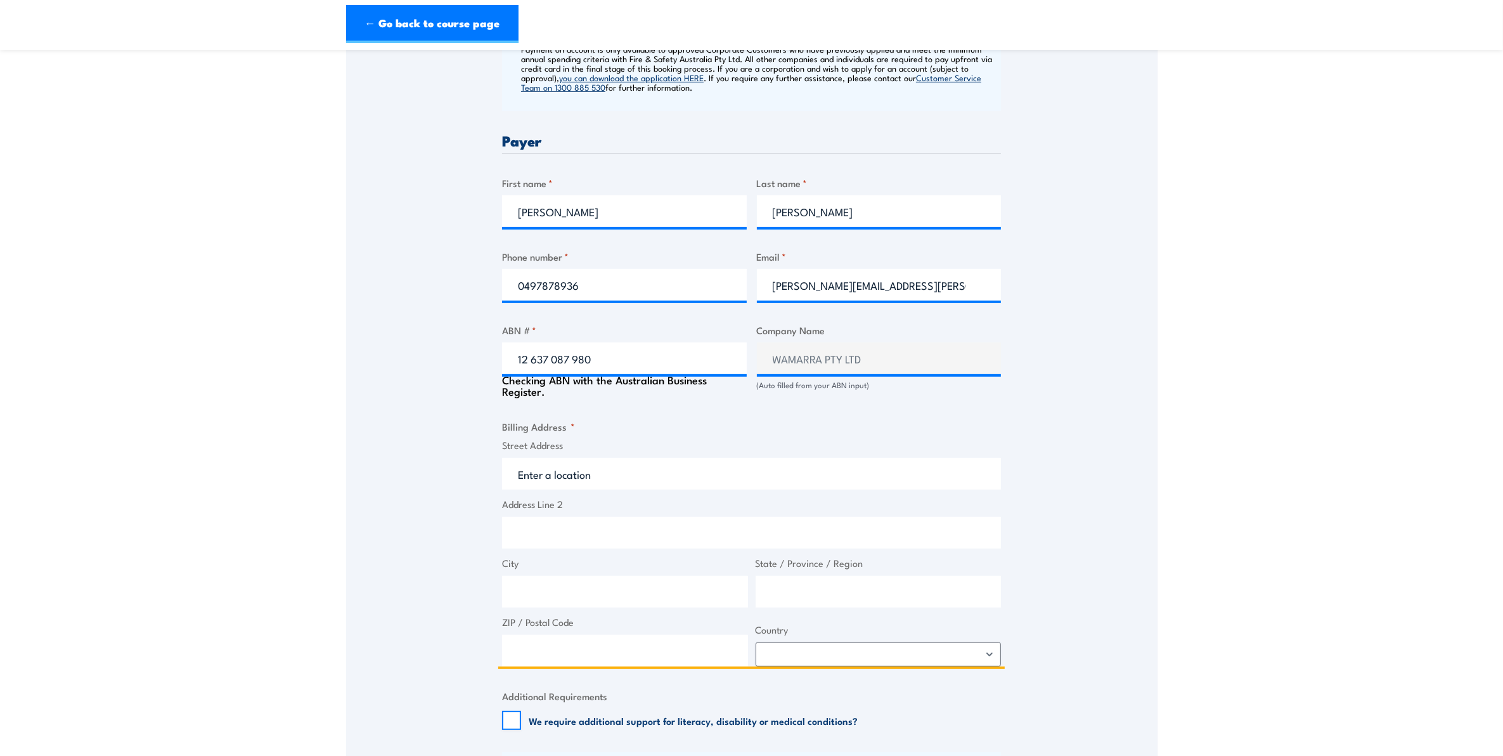
click at [622, 470] on input "Street Address" at bounding box center [751, 474] width 499 height 32
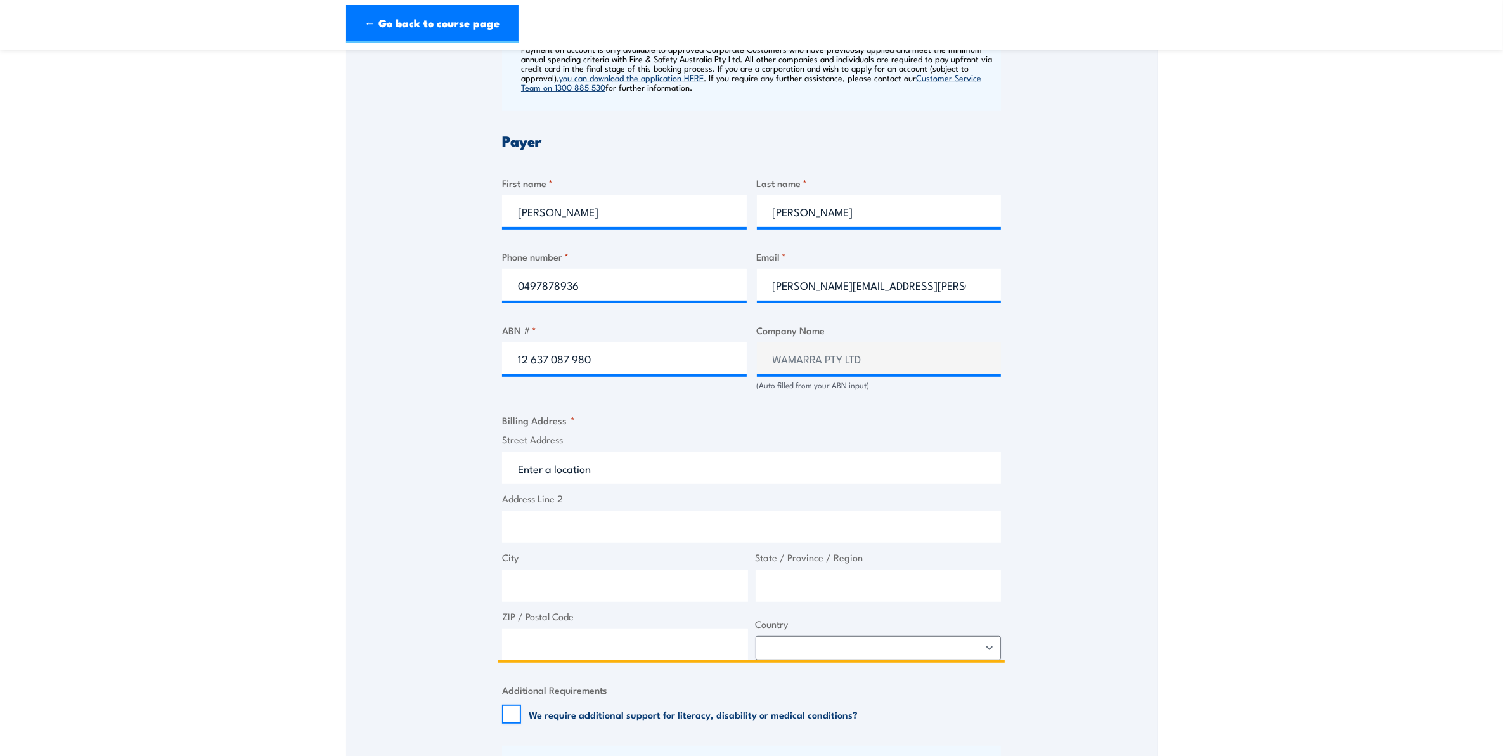
click at [619, 474] on input "Street Address" at bounding box center [751, 468] width 499 height 32
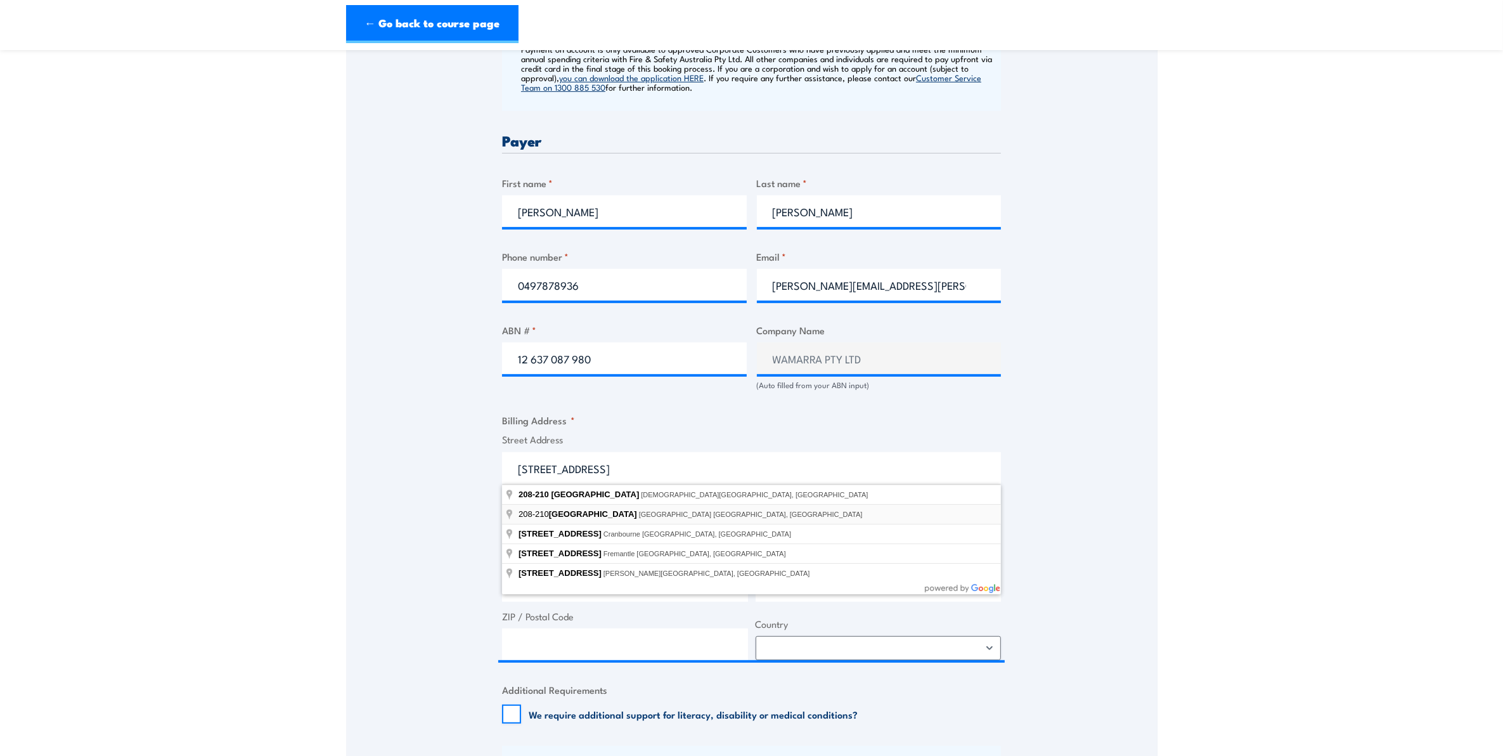
type input "208-210 High Street, Melbourne VIC, Australia"
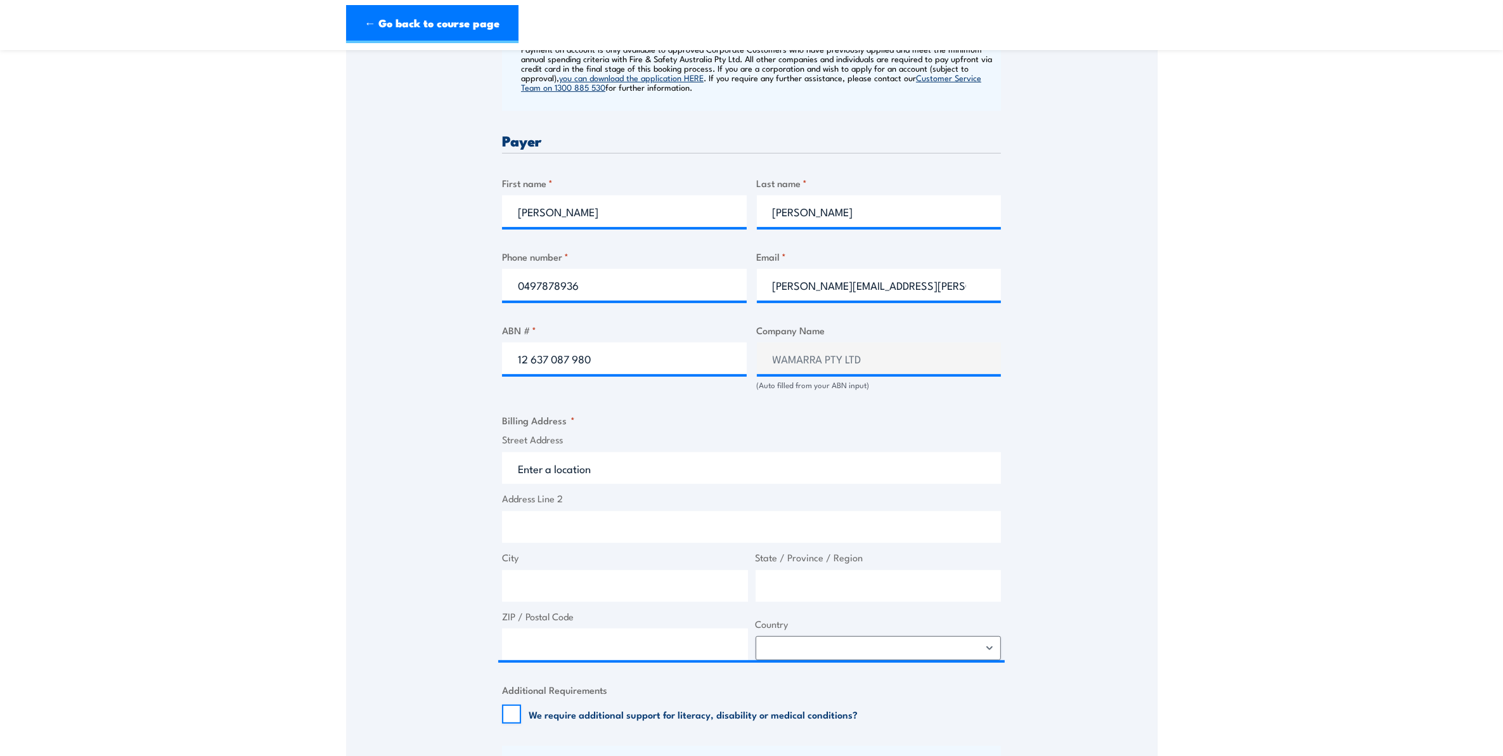
type input "High St"
type input "Melbourne"
type input "Victoria"
type input "3004"
select select "Australia"
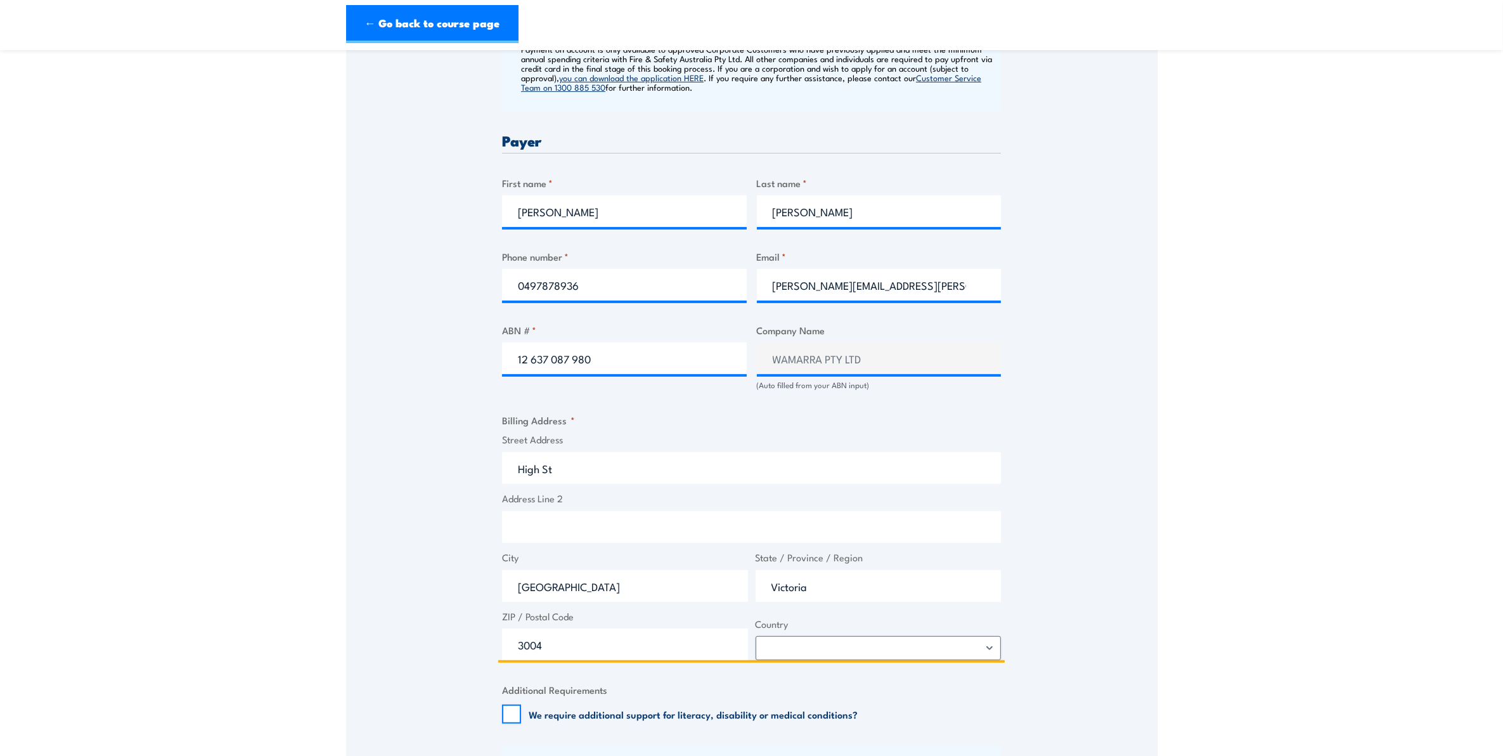
click at [597, 476] on input "High St" at bounding box center [751, 468] width 499 height 32
click at [596, 476] on input "High St" at bounding box center [751, 468] width 499 height 32
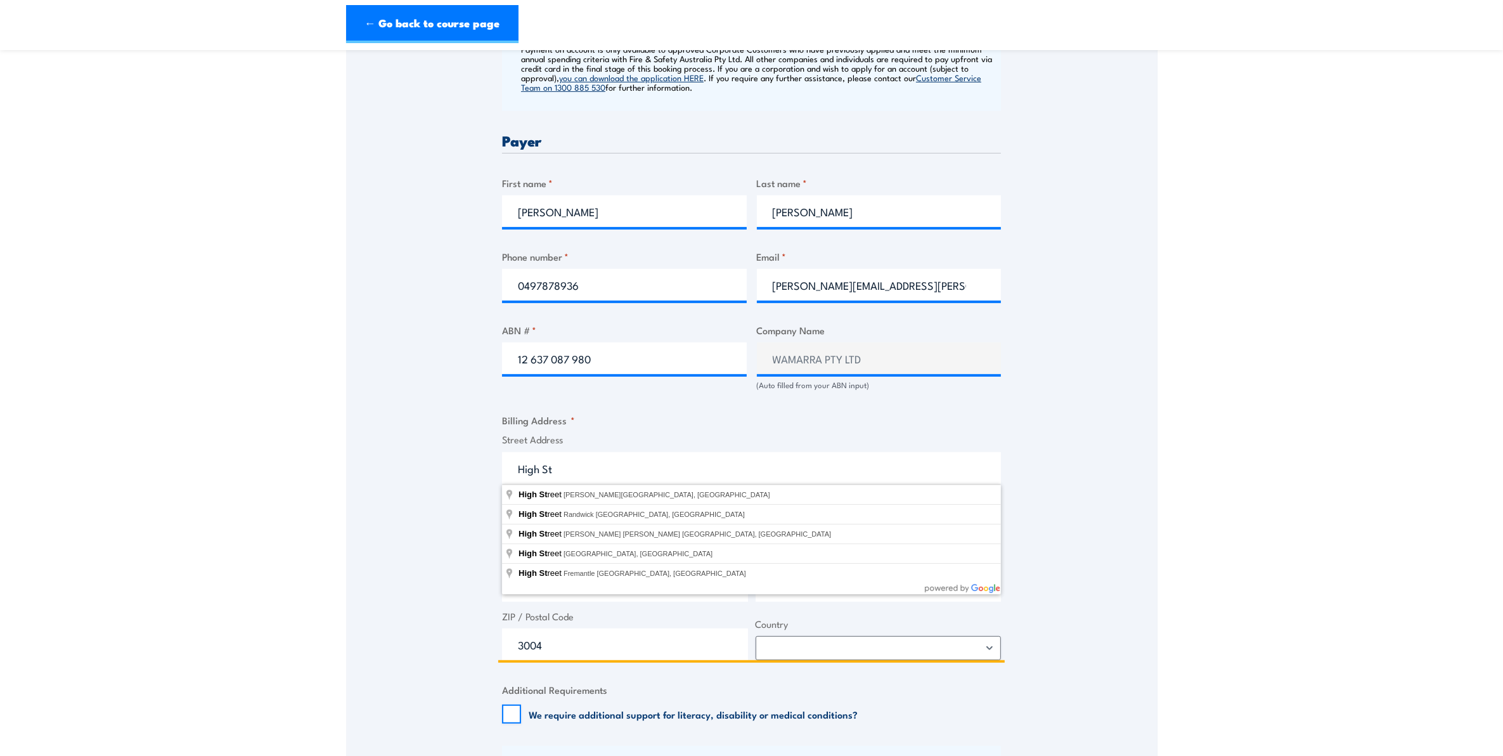
click at [596, 476] on input "High St" at bounding box center [751, 468] width 499 height 32
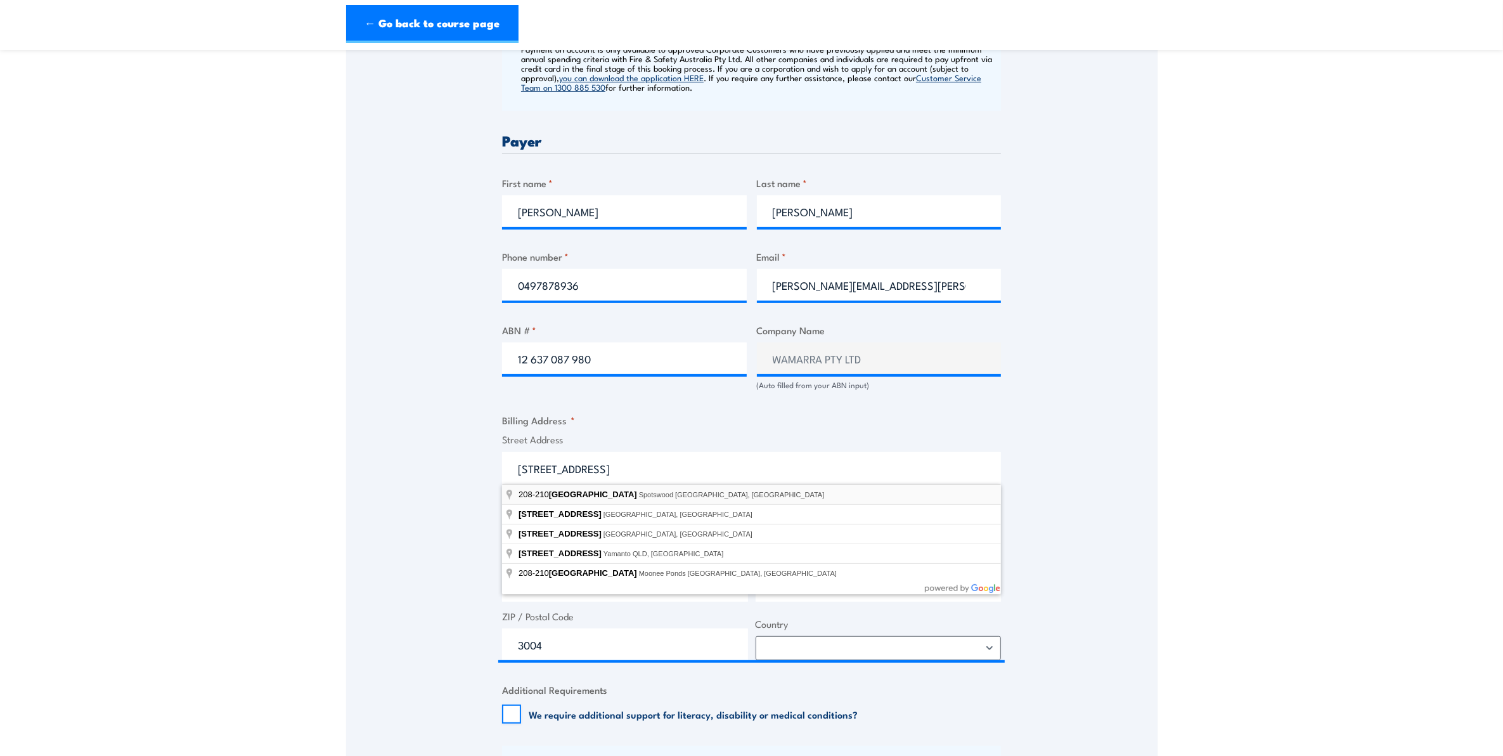
type input "208-210 Hall Street, Spotswood VIC, Australia"
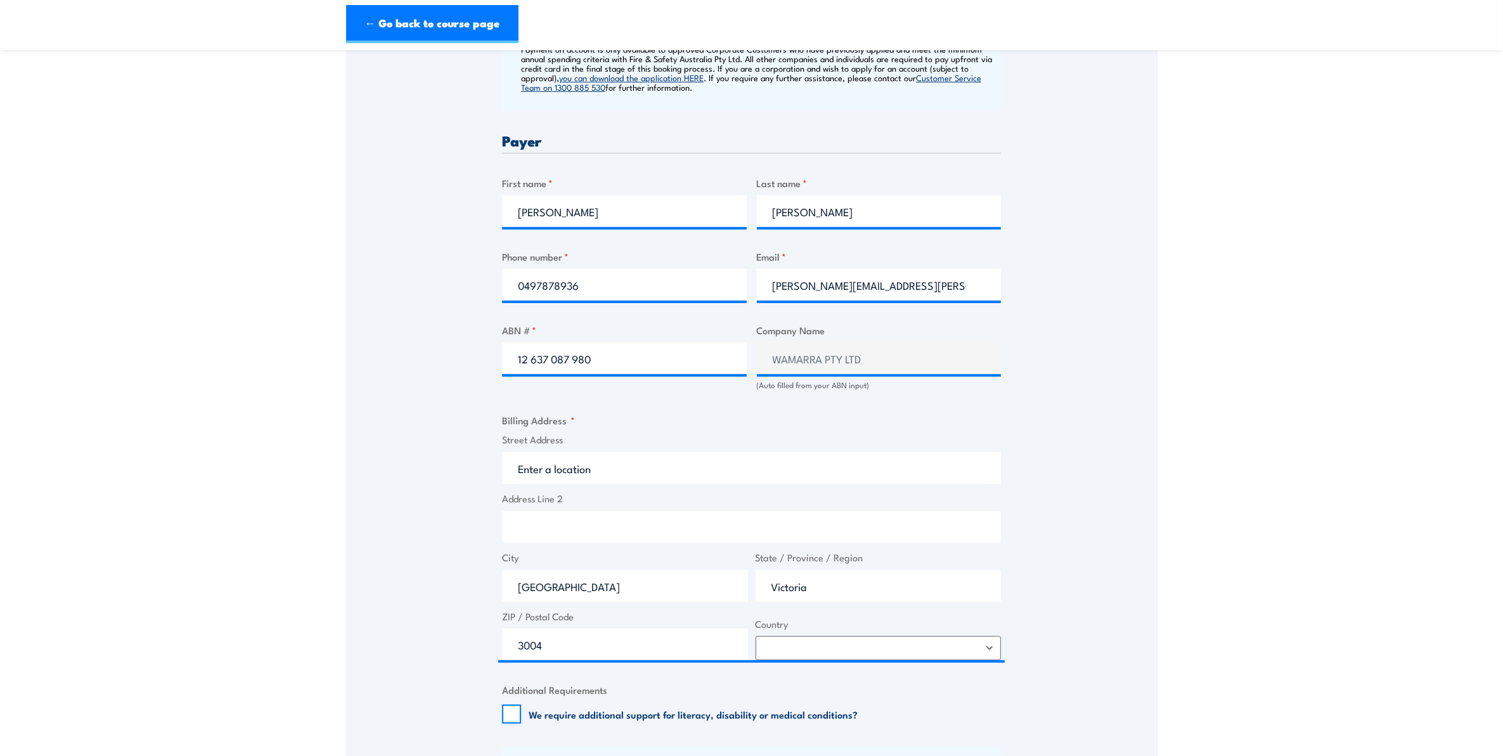
type input "Hall St"
type input "Spotswood"
type input "3015"
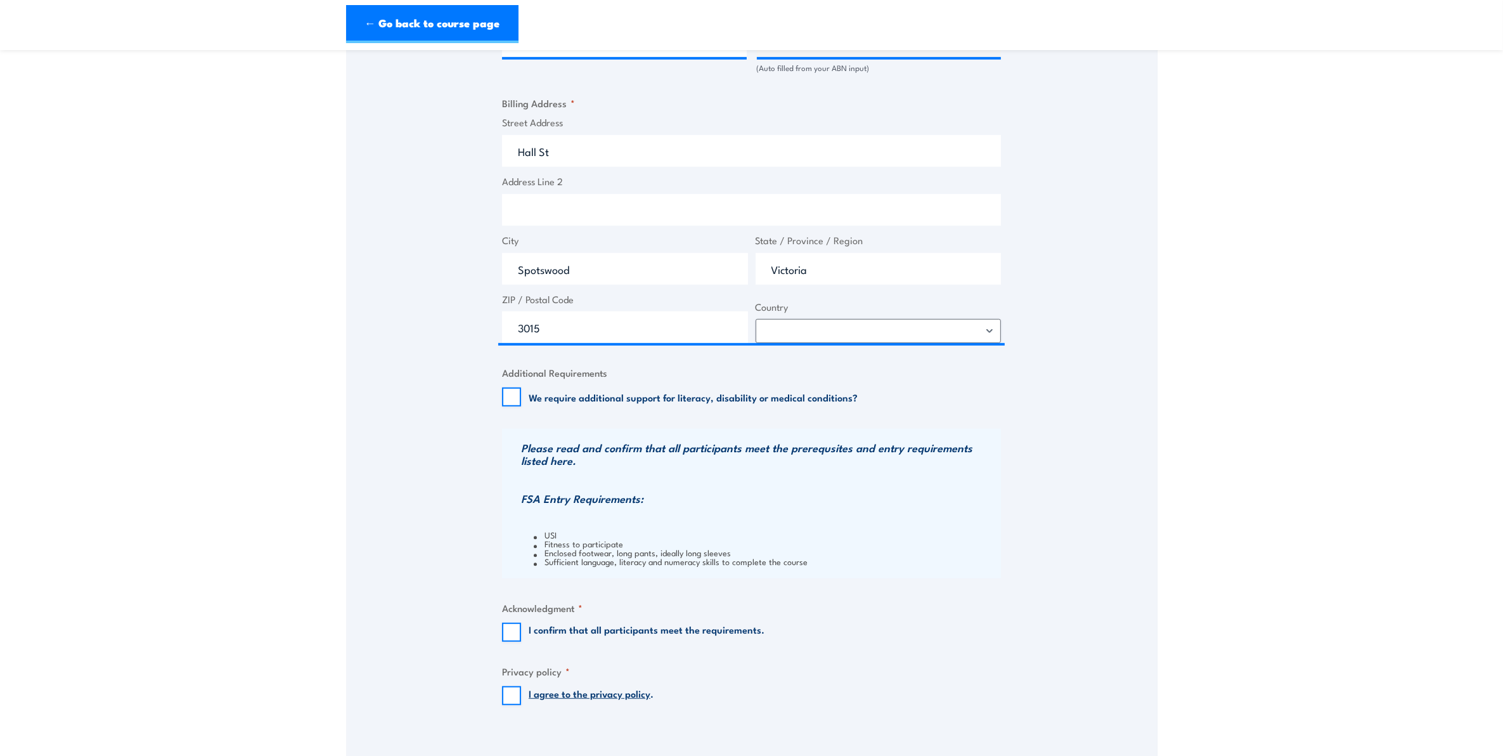
scroll to position [1030, 0]
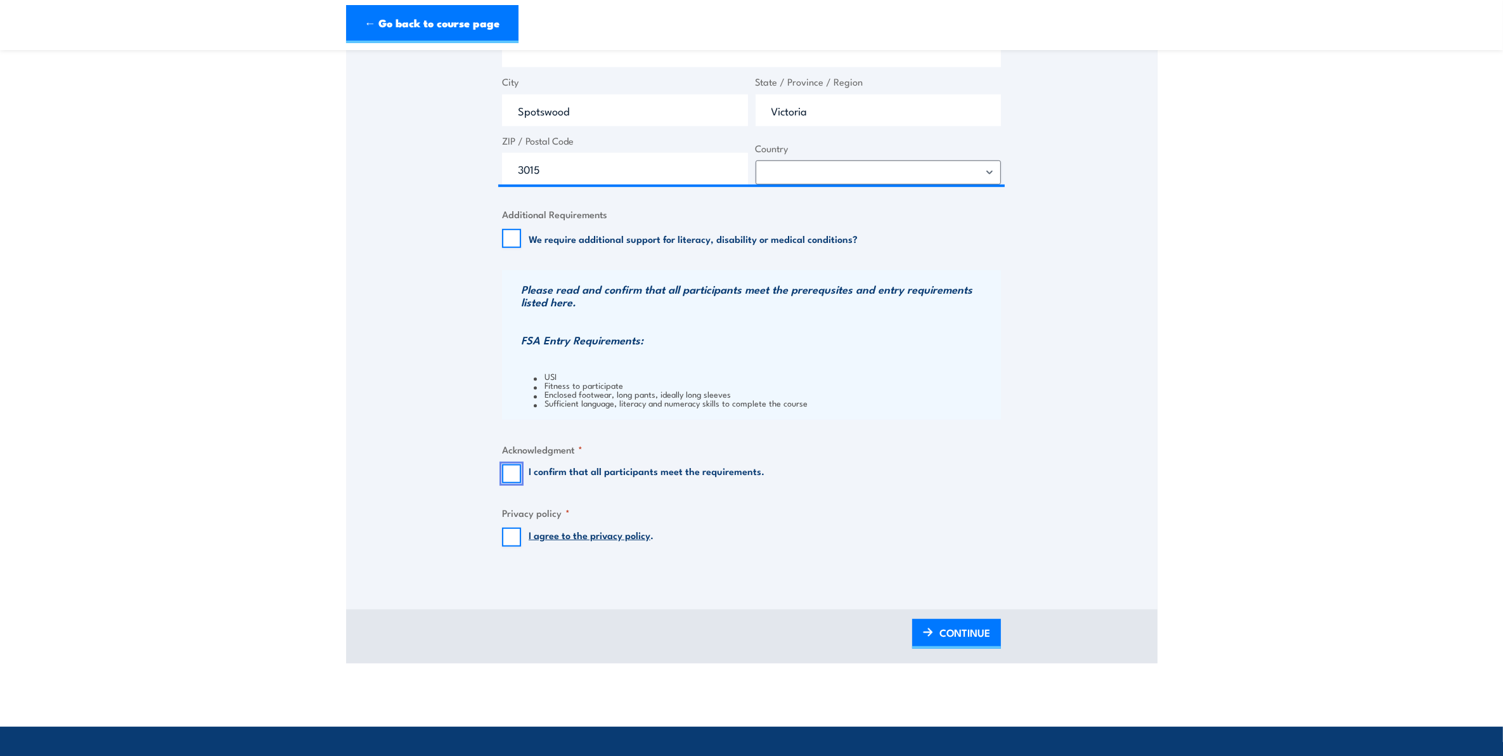
drag, startPoint x: 516, startPoint y: 474, endPoint x: 520, endPoint y: 493, distance: 19.5
click at [515, 474] on input "I confirm that all participants meet the requirements." at bounding box center [511, 473] width 19 height 19
checkbox input "true"
click at [515, 538] on input "I agree to the privacy policy ." at bounding box center [511, 537] width 19 height 19
checkbox input "true"
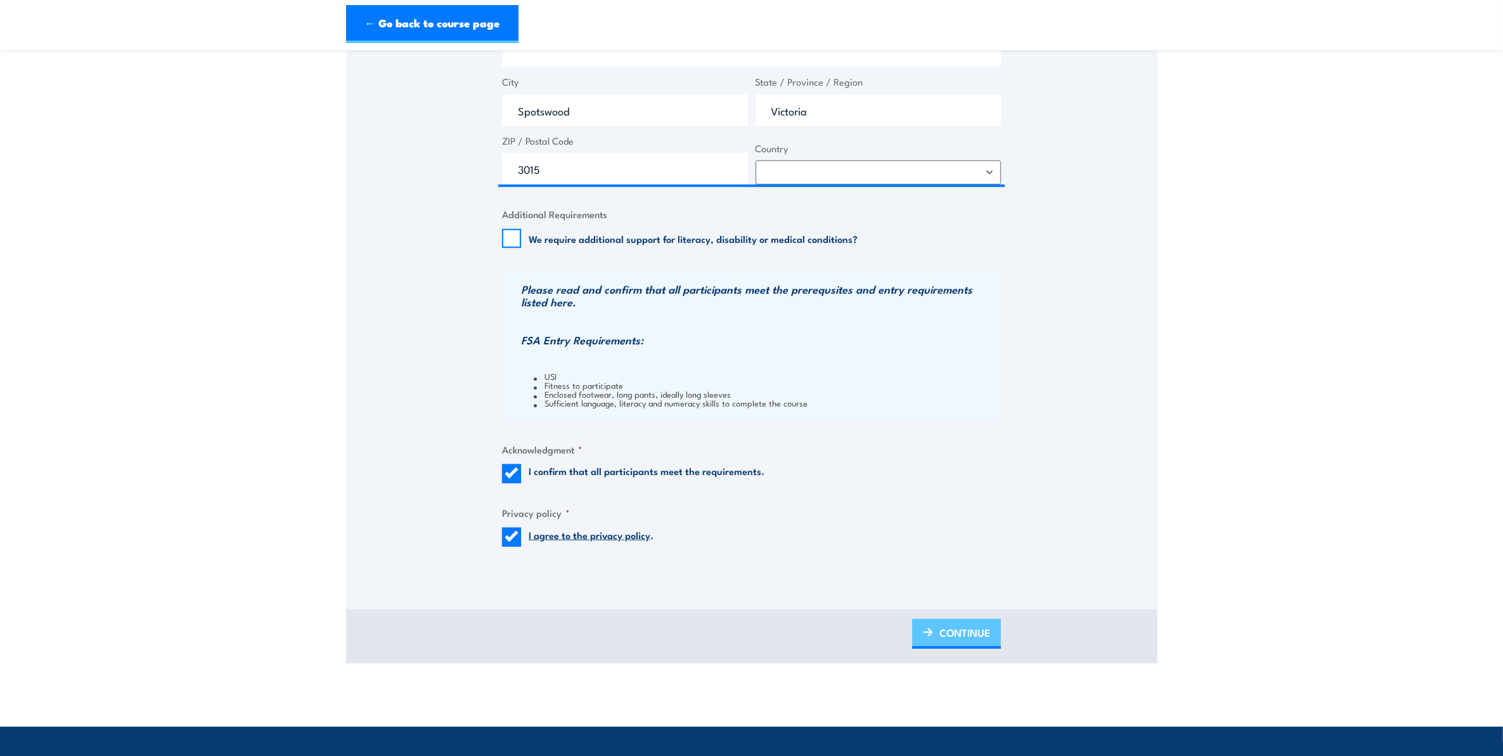
click at [949, 632] on span "CONTINUE" at bounding box center [965, 633] width 51 height 34
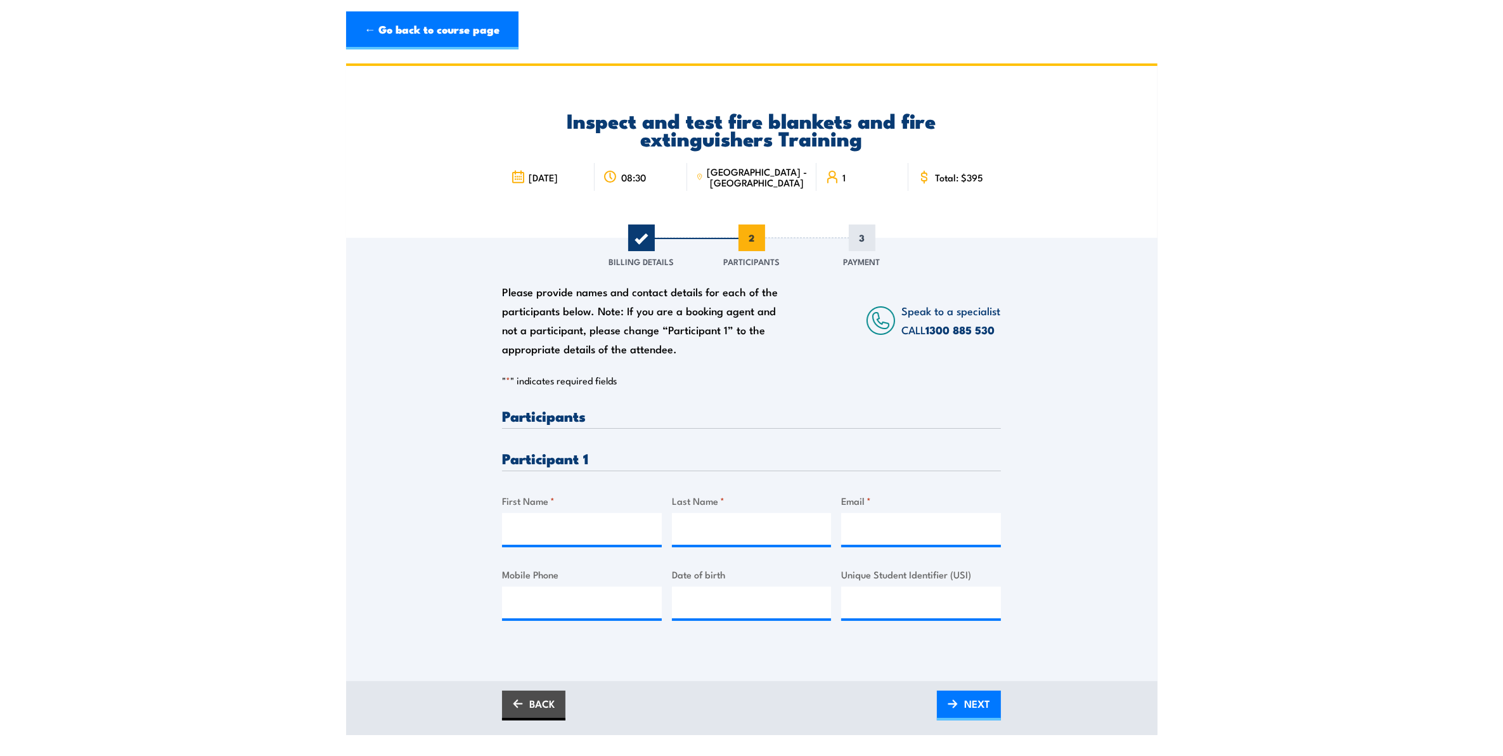
scroll to position [0, 0]
drag, startPoint x: 518, startPoint y: 531, endPoint x: 523, endPoint y: 525, distance: 8.1
click at [518, 531] on input "First Name *" at bounding box center [582, 529] width 160 height 32
type input "Ajay"
type input "Chadli"
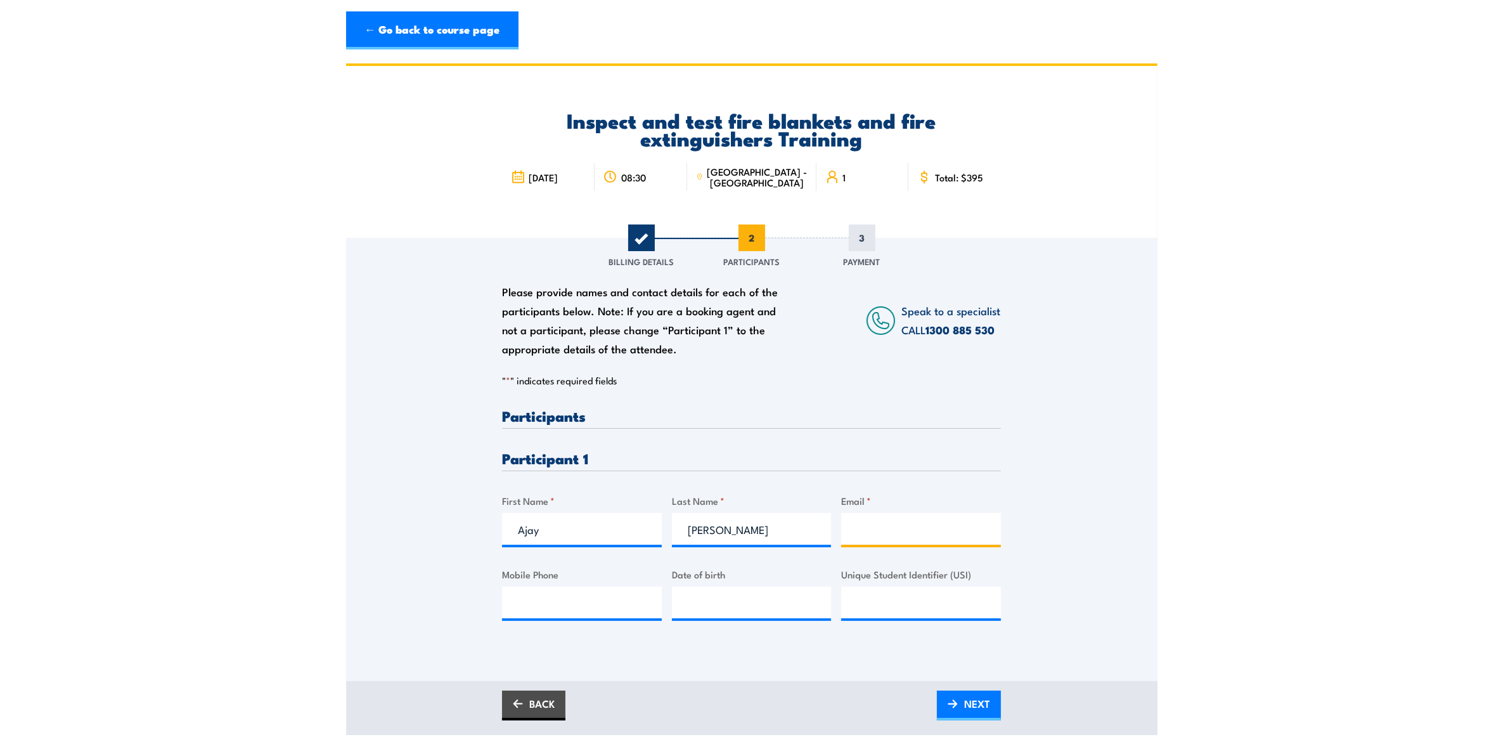
click at [860, 527] on input "Email *" at bounding box center [921, 529] width 160 height 32
paste input "ajay.chadli@wamarra.com.au"
type input "ajay.chadli@wamarra.com.au"
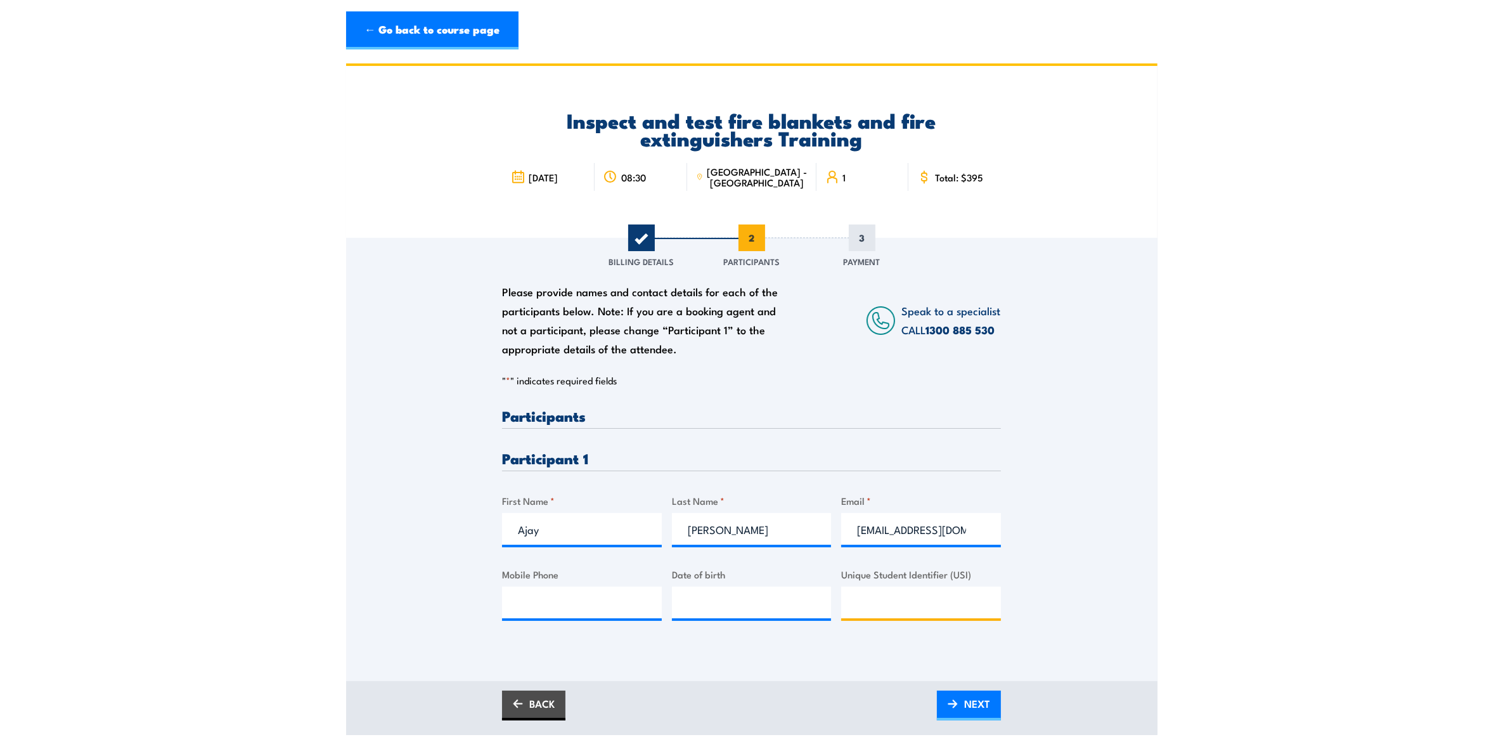
drag, startPoint x: 873, startPoint y: 588, endPoint x: 928, endPoint y: 590, distance: 55.2
click at [926, 590] on input "Unique Student Identifier (USI)" at bounding box center [921, 603] width 160 height 32
click at [987, 528] on input "ajay.chadli@wamarra.com.au" at bounding box center [921, 529] width 160 height 32
click at [536, 616] on input "Mobile Phone" at bounding box center [582, 603] width 160 height 32
click at [542, 592] on input "Mobile Phone" at bounding box center [582, 603] width 160 height 32
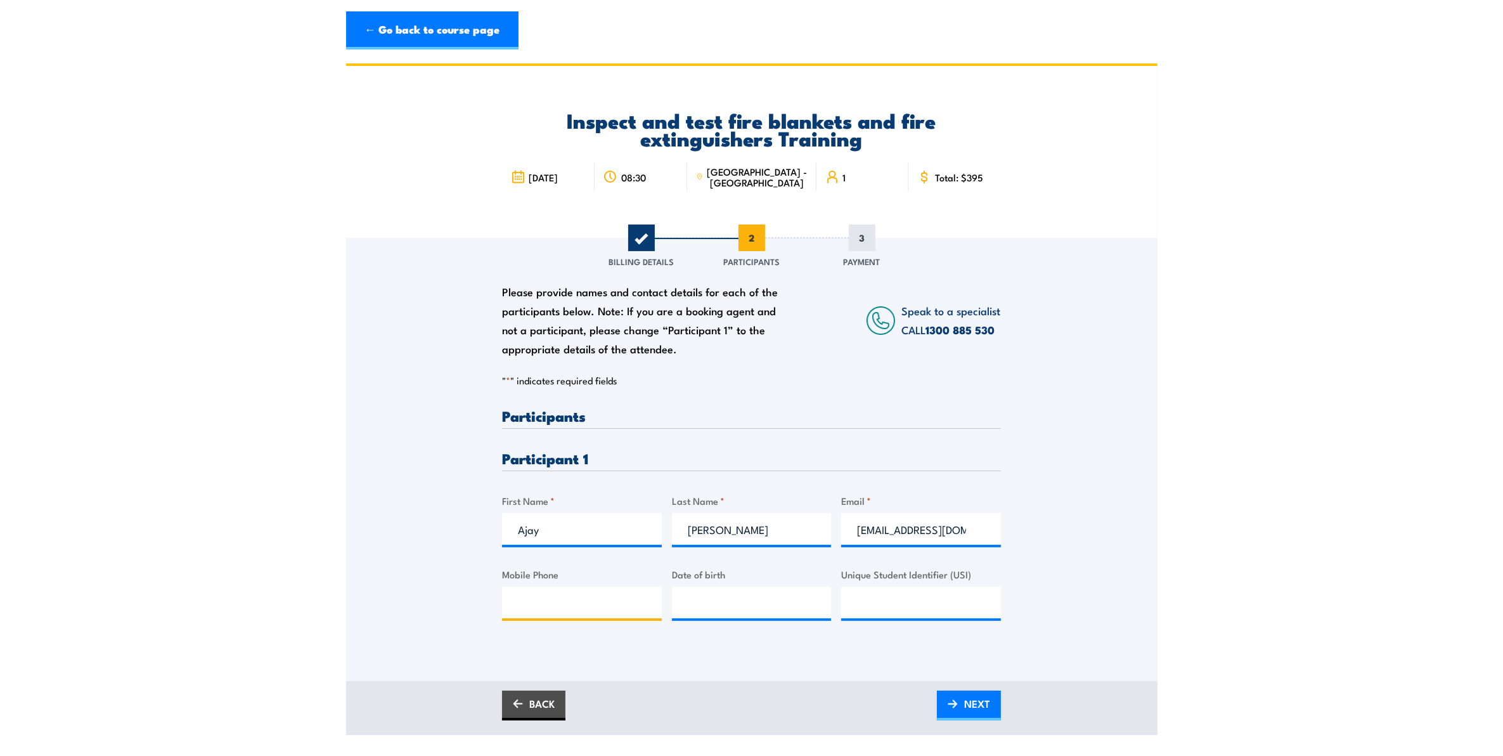
paste input "0449 977 505"
type input "0449 977 505"
type input "__/__/____"
click at [736, 606] on input "__/__/____" at bounding box center [752, 603] width 160 height 32
type input "__/__/____"
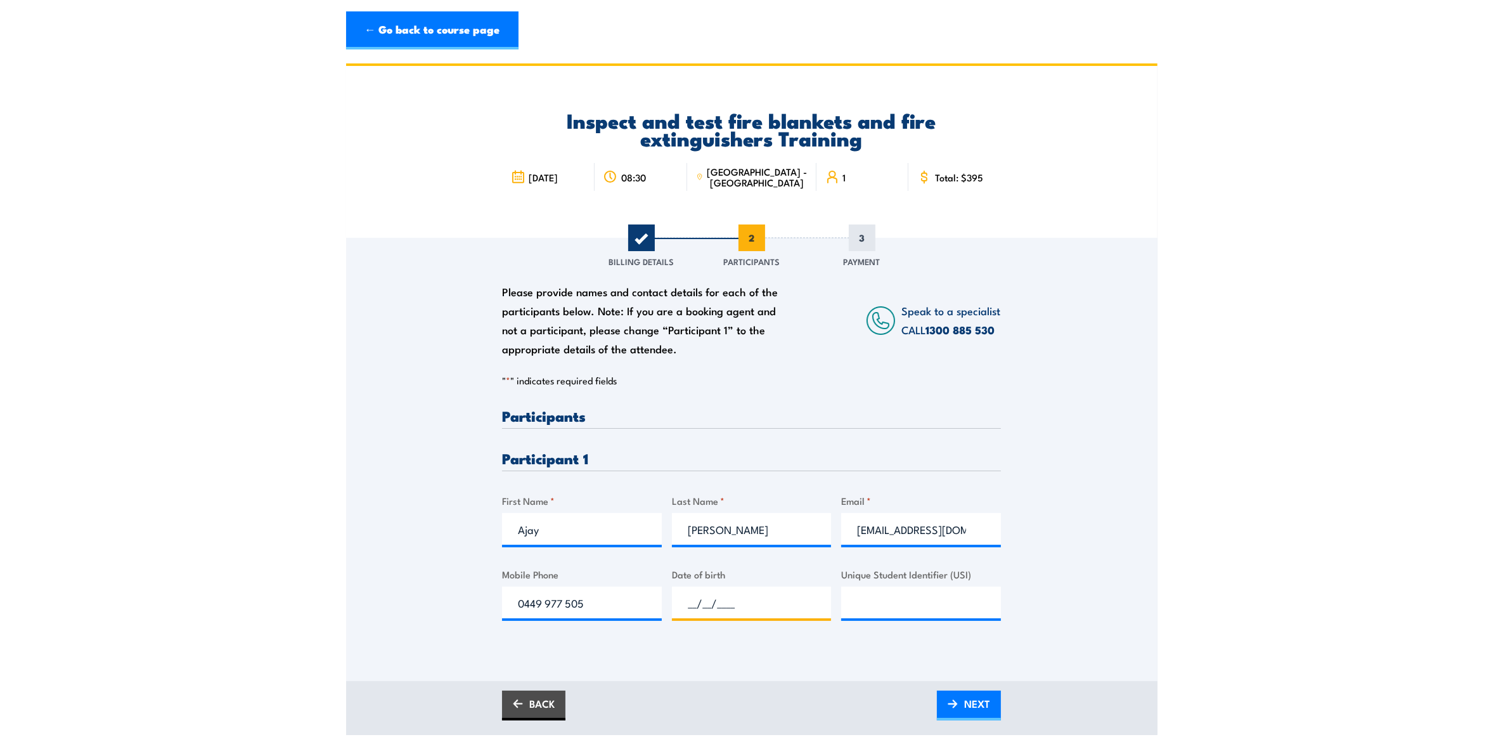
click at [733, 610] on input "__/__/____" at bounding box center [752, 603] width 160 height 32
click at [689, 600] on input "__/__/____" at bounding box center [752, 603] width 160 height 32
type input "14/07/1991"
click at [927, 603] on input "Unique Student Identifier (USI)" at bounding box center [921, 603] width 160 height 32
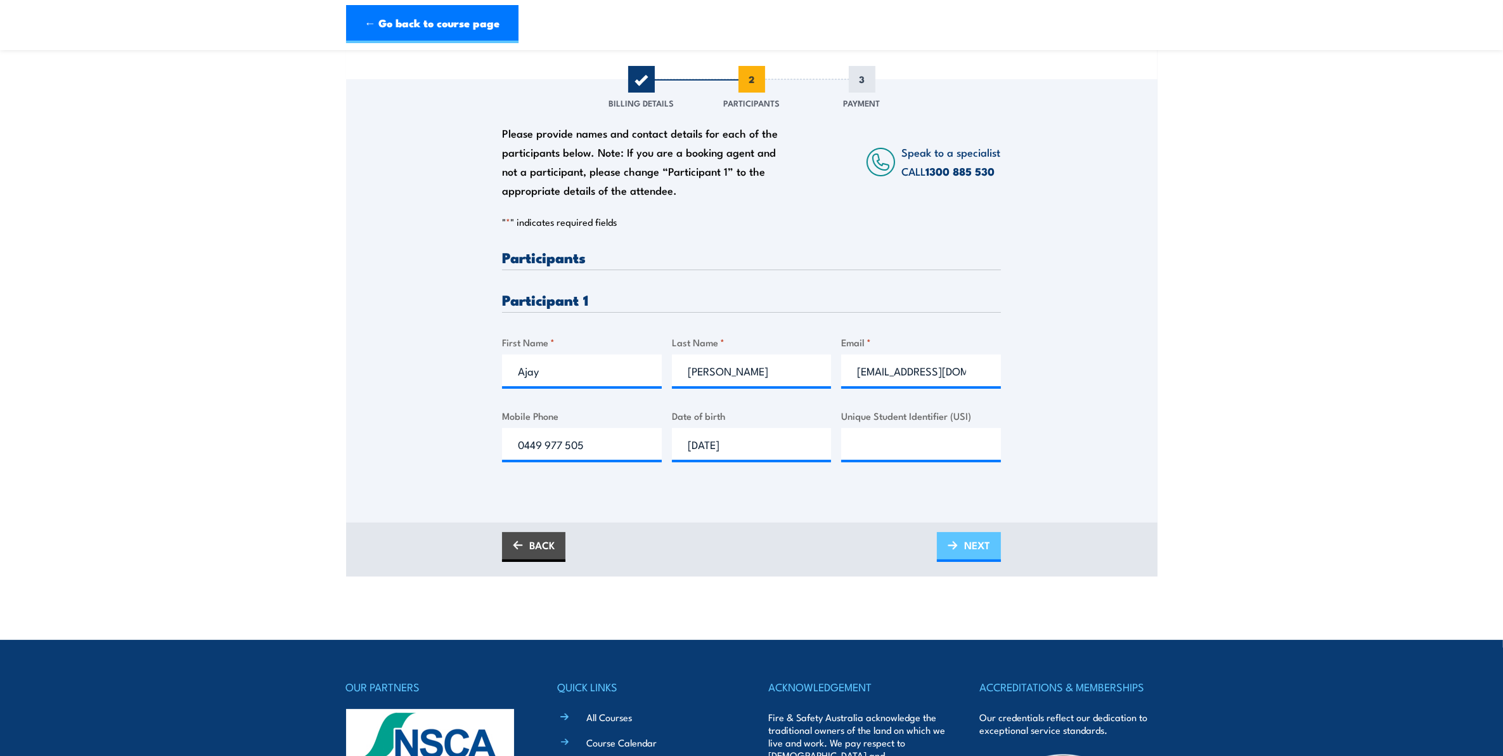
click at [973, 554] on span "NEXT" at bounding box center [977, 545] width 26 height 34
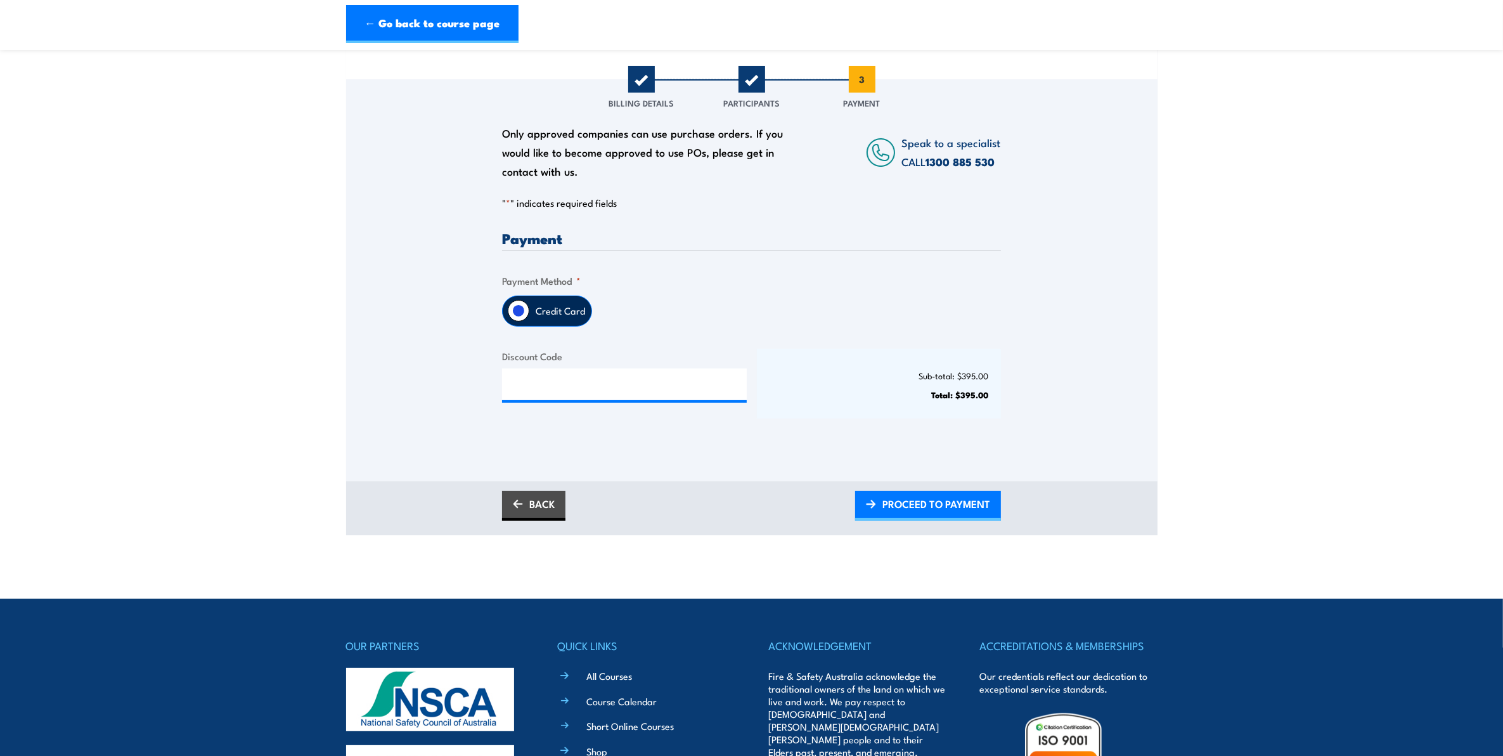
click at [558, 308] on label "Credit Card" at bounding box center [560, 311] width 62 height 30
click at [529, 308] on input "Credit Card" at bounding box center [519, 311] width 22 height 22
click at [524, 312] on input "Credit Card" at bounding box center [519, 311] width 22 height 22
click at [945, 505] on span "PROCEED TO PAYMENT" at bounding box center [937, 504] width 108 height 34
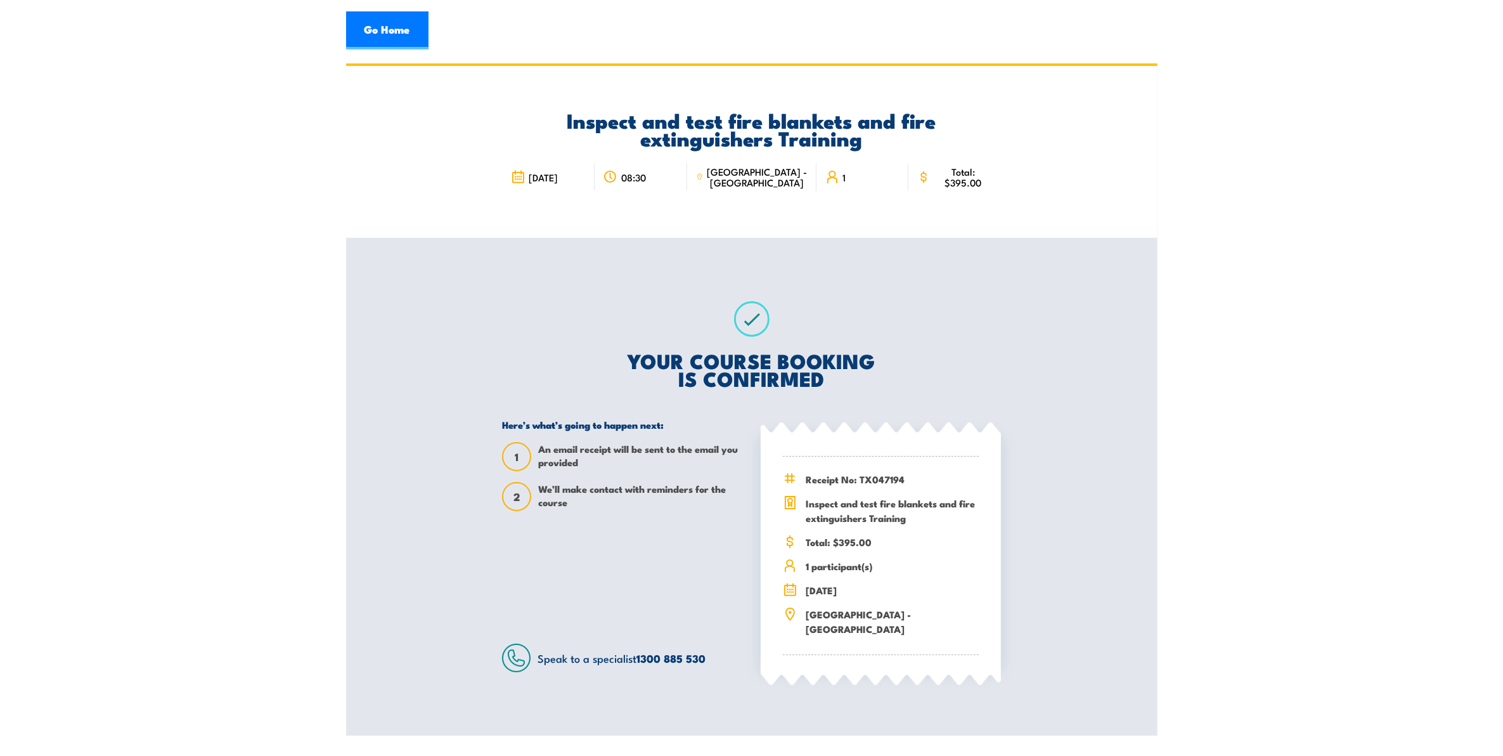
scroll to position [79, 0]
